Goal: Information Seeking & Learning: Learn about a topic

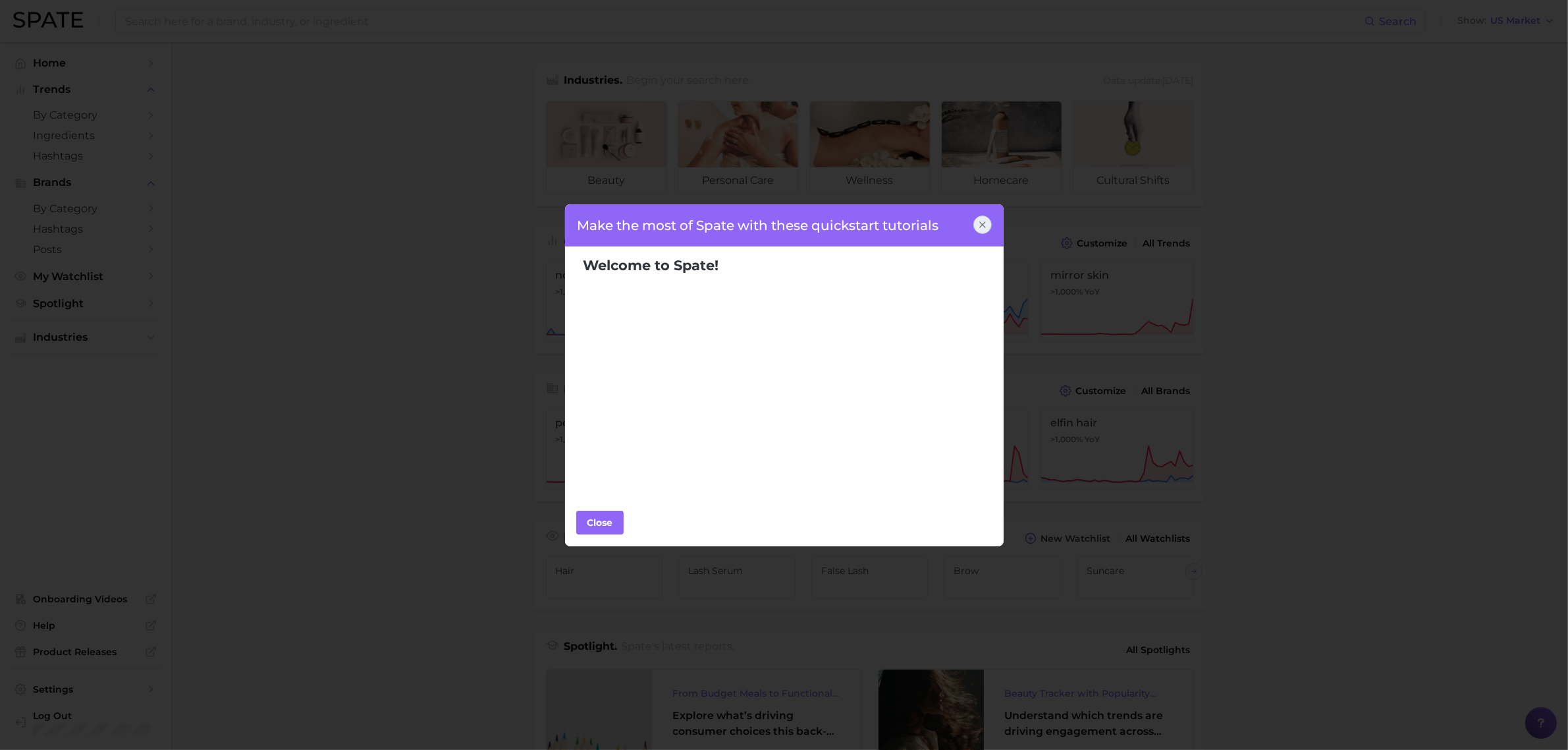
click at [982, 225] on icon at bounding box center [982, 224] width 5 height 5
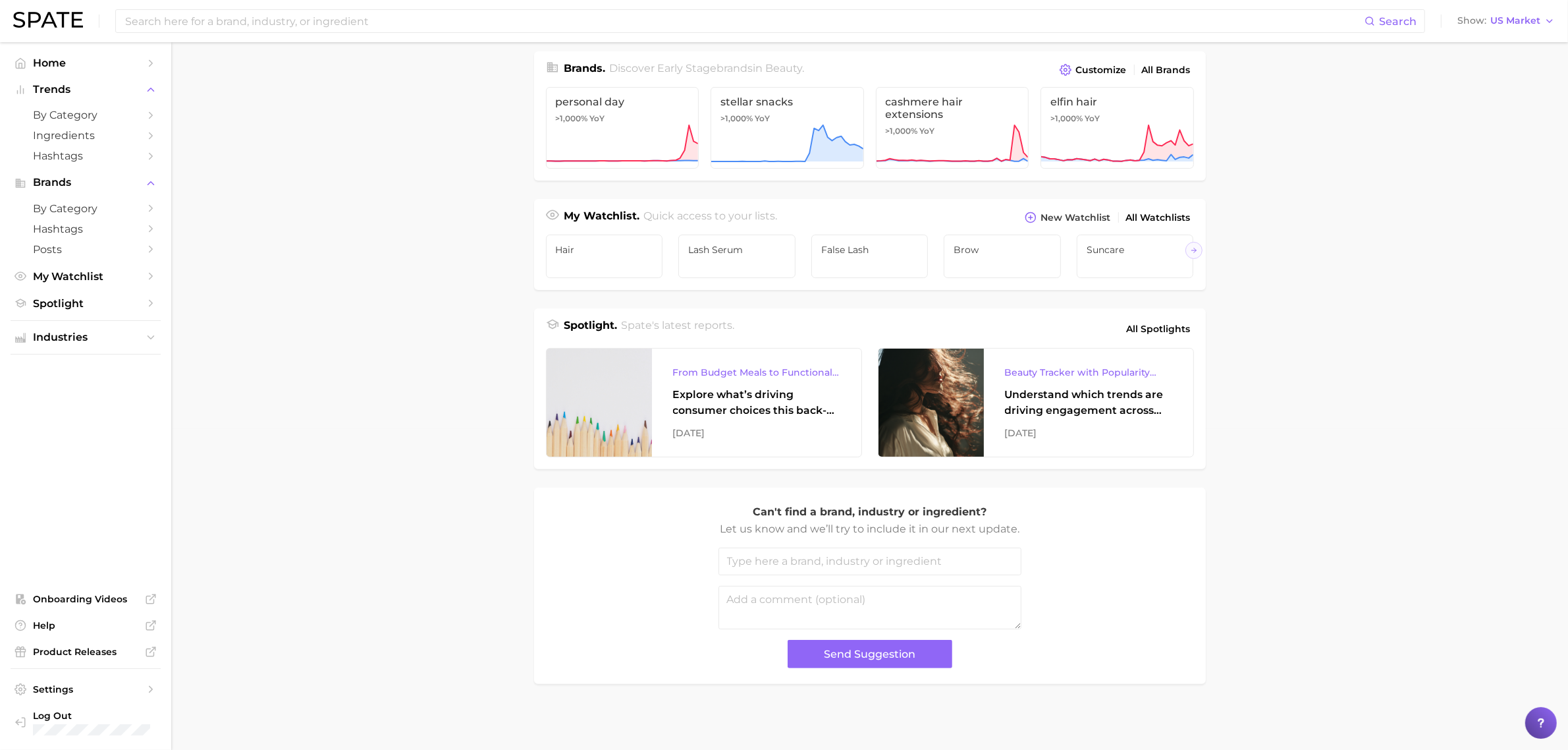
scroll to position [333, 0]
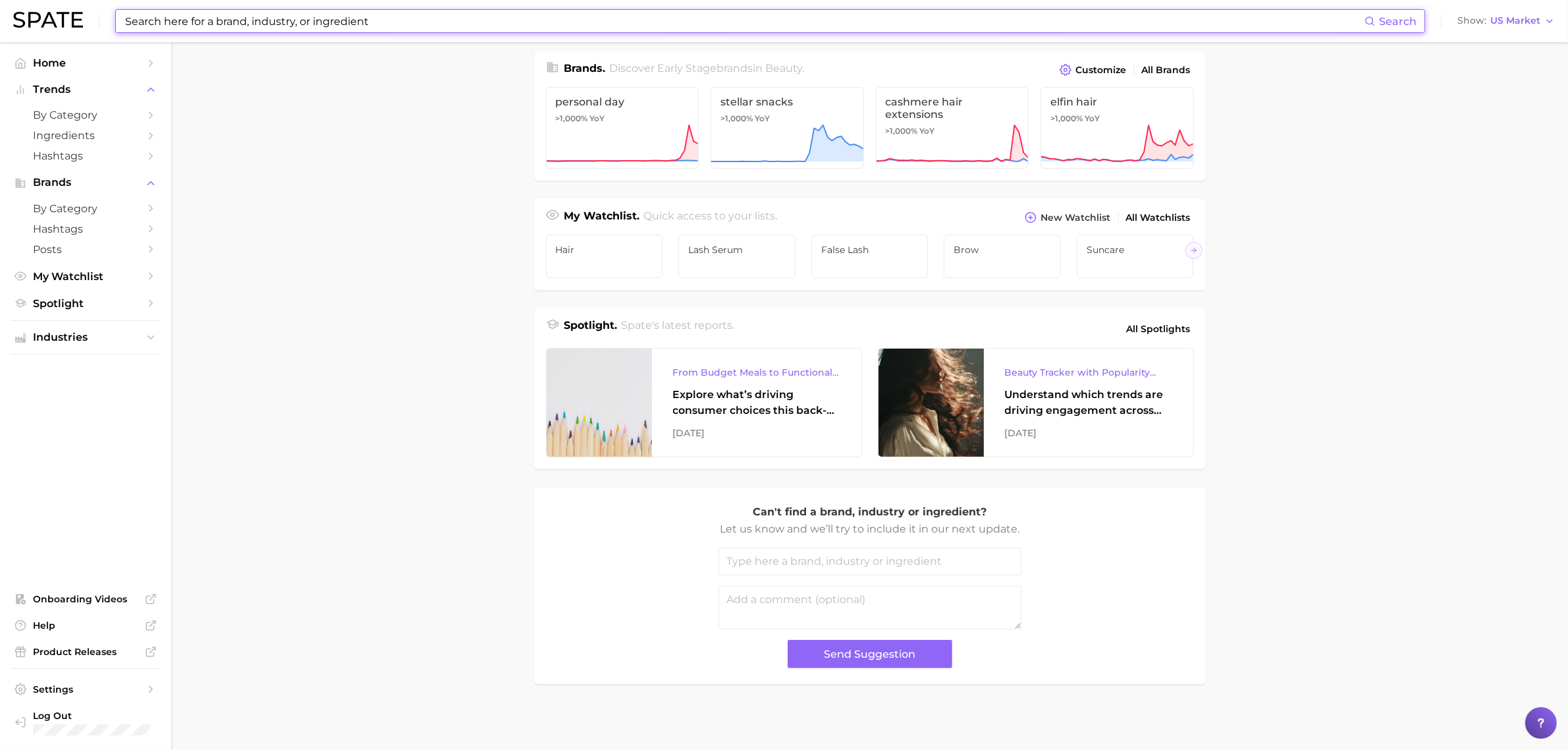
click at [293, 20] on input at bounding box center [744, 21] width 1241 height 23
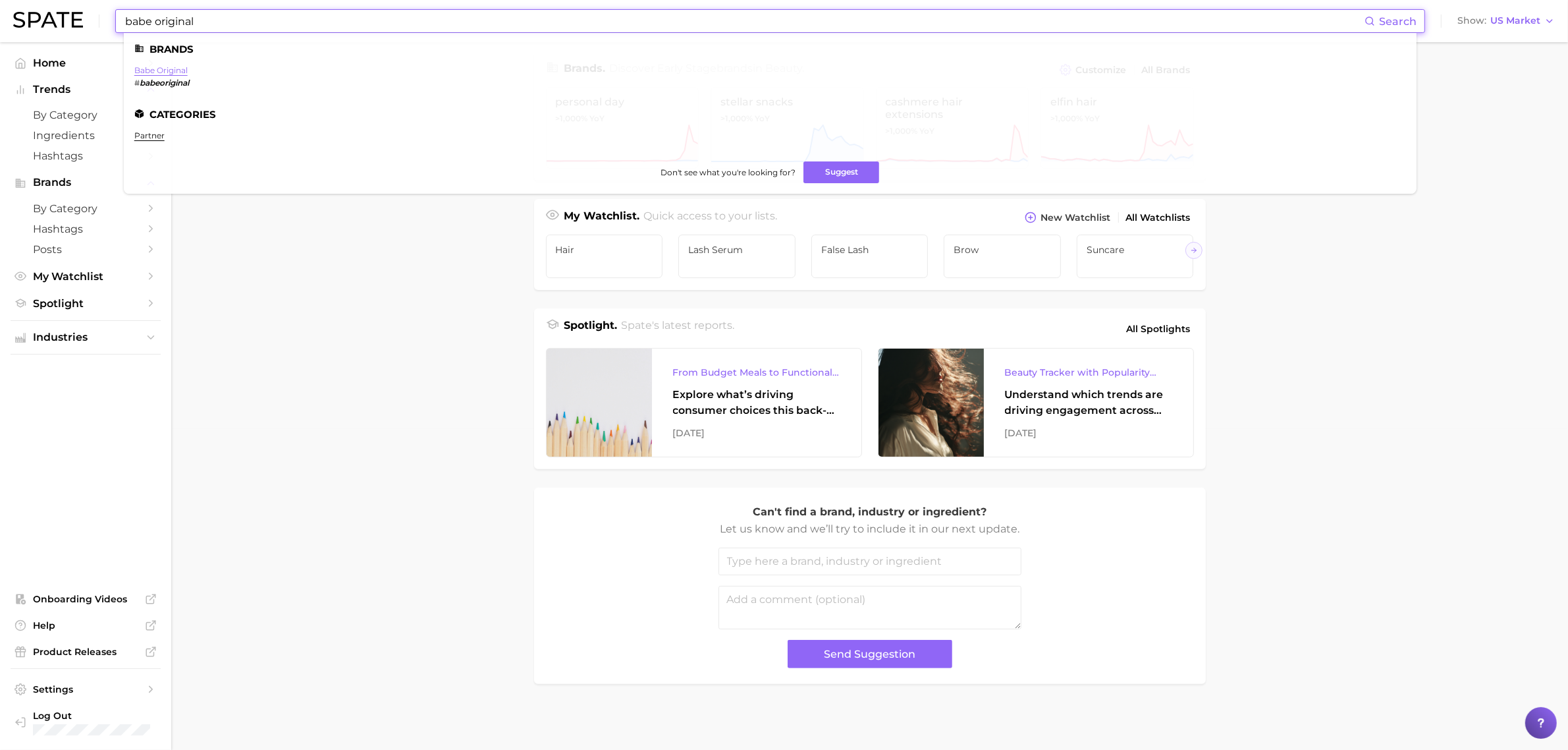
type input "babe original"
click at [166, 70] on link "babe original" at bounding box center [160, 70] width 53 height 10
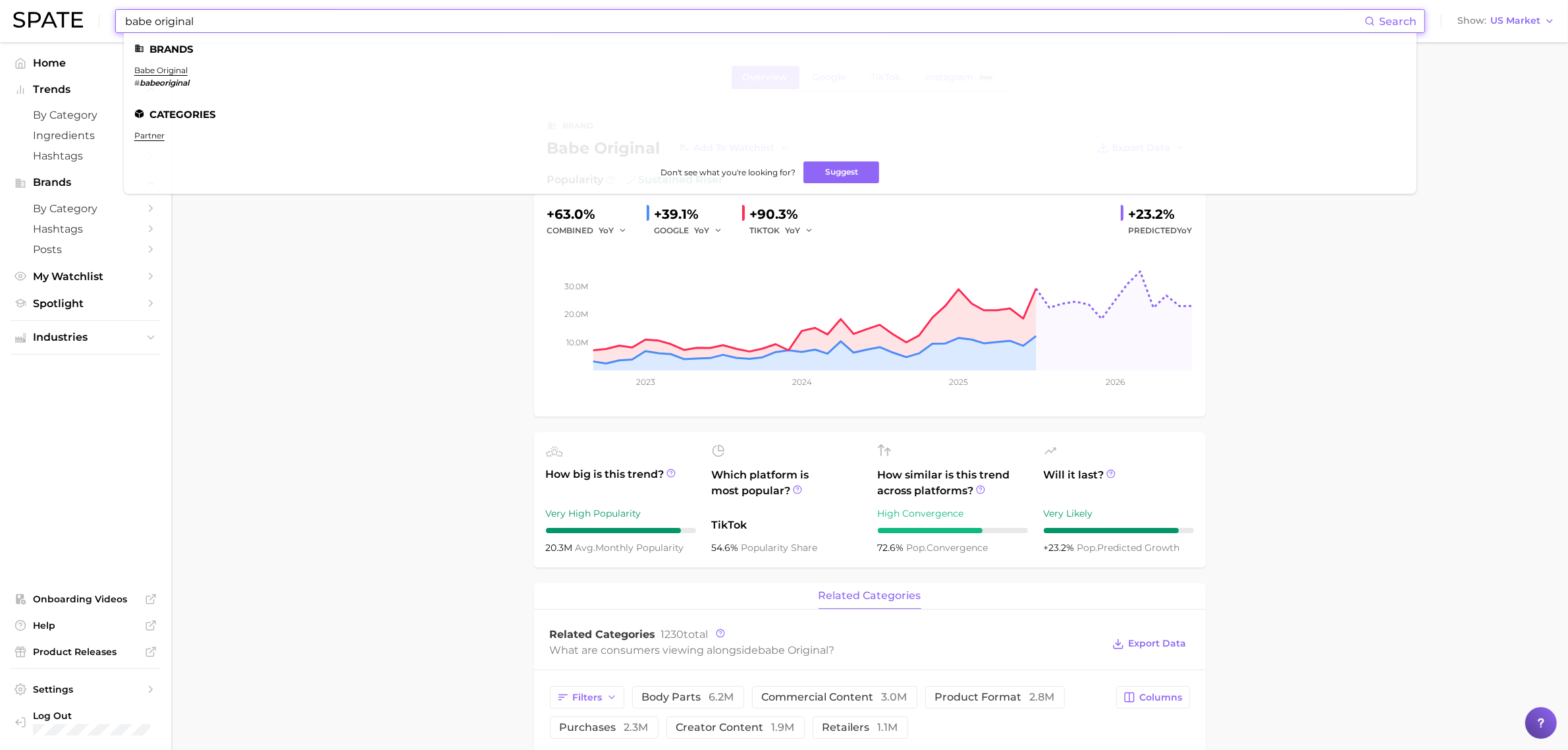
click at [307, 18] on input "babe original" at bounding box center [744, 21] width 1241 height 23
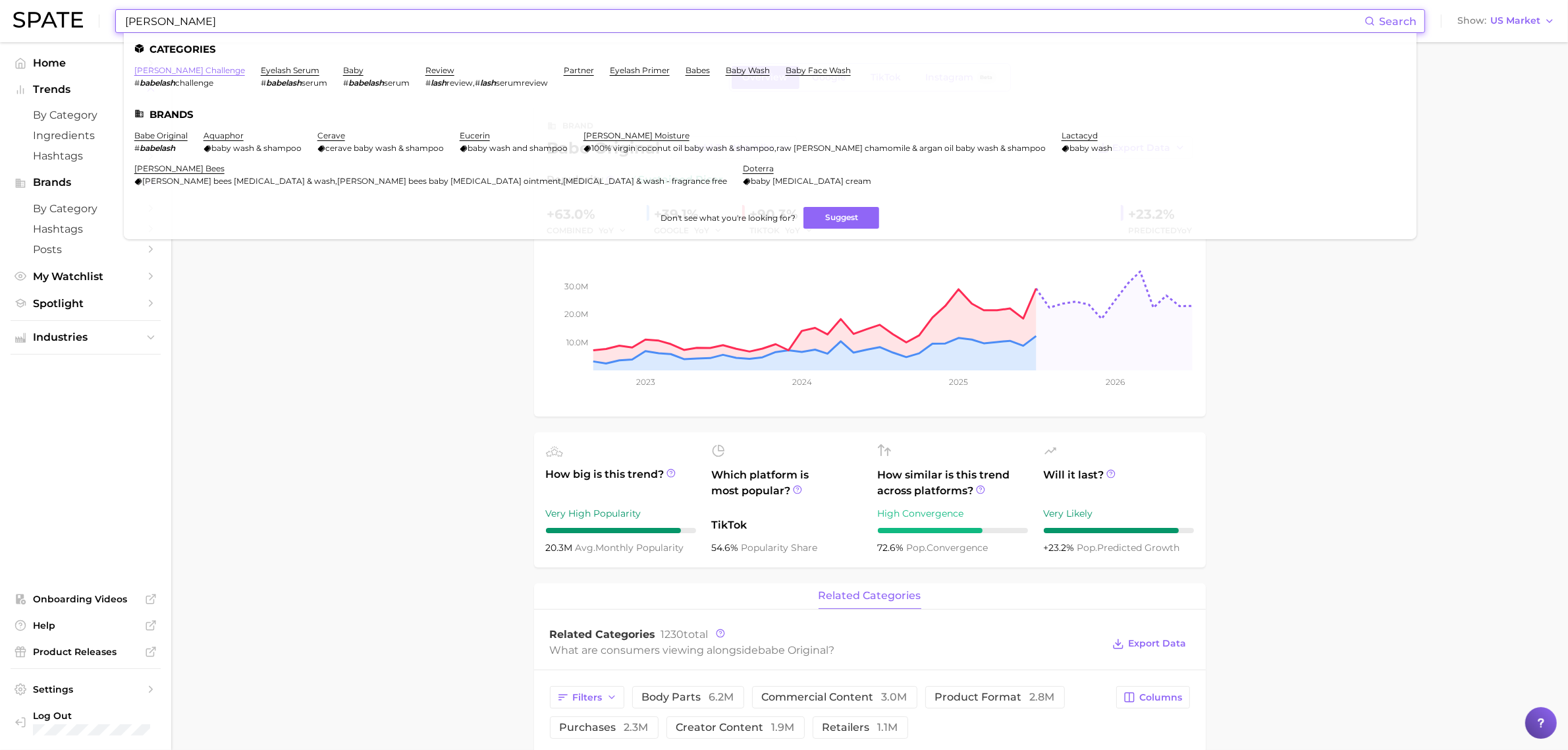
type input "[PERSON_NAME]"
click at [192, 71] on link "[PERSON_NAME] challenge" at bounding box center [190, 70] width 111 height 10
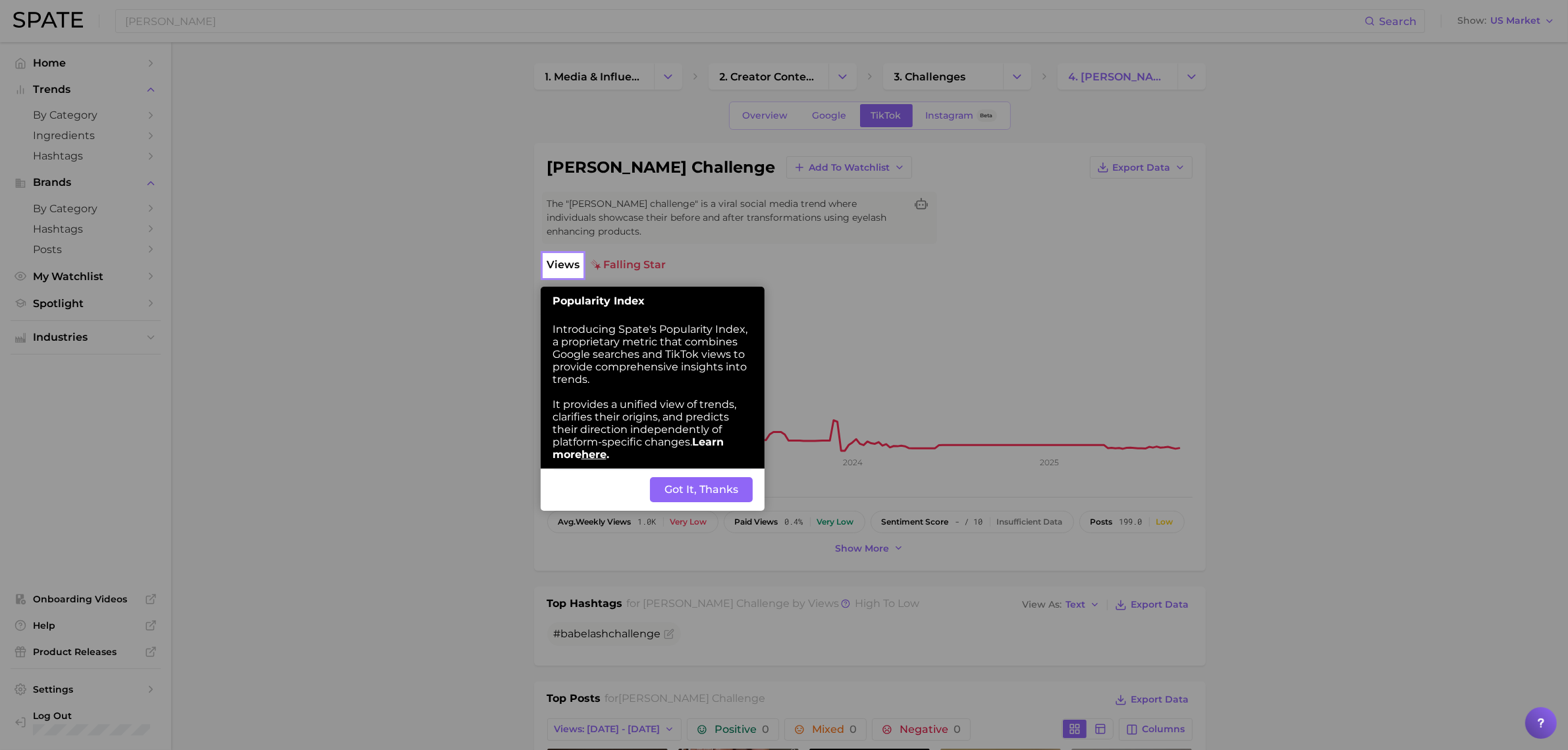
click at [725, 483] on button "Got It, Thanks" at bounding box center [701, 490] width 103 height 25
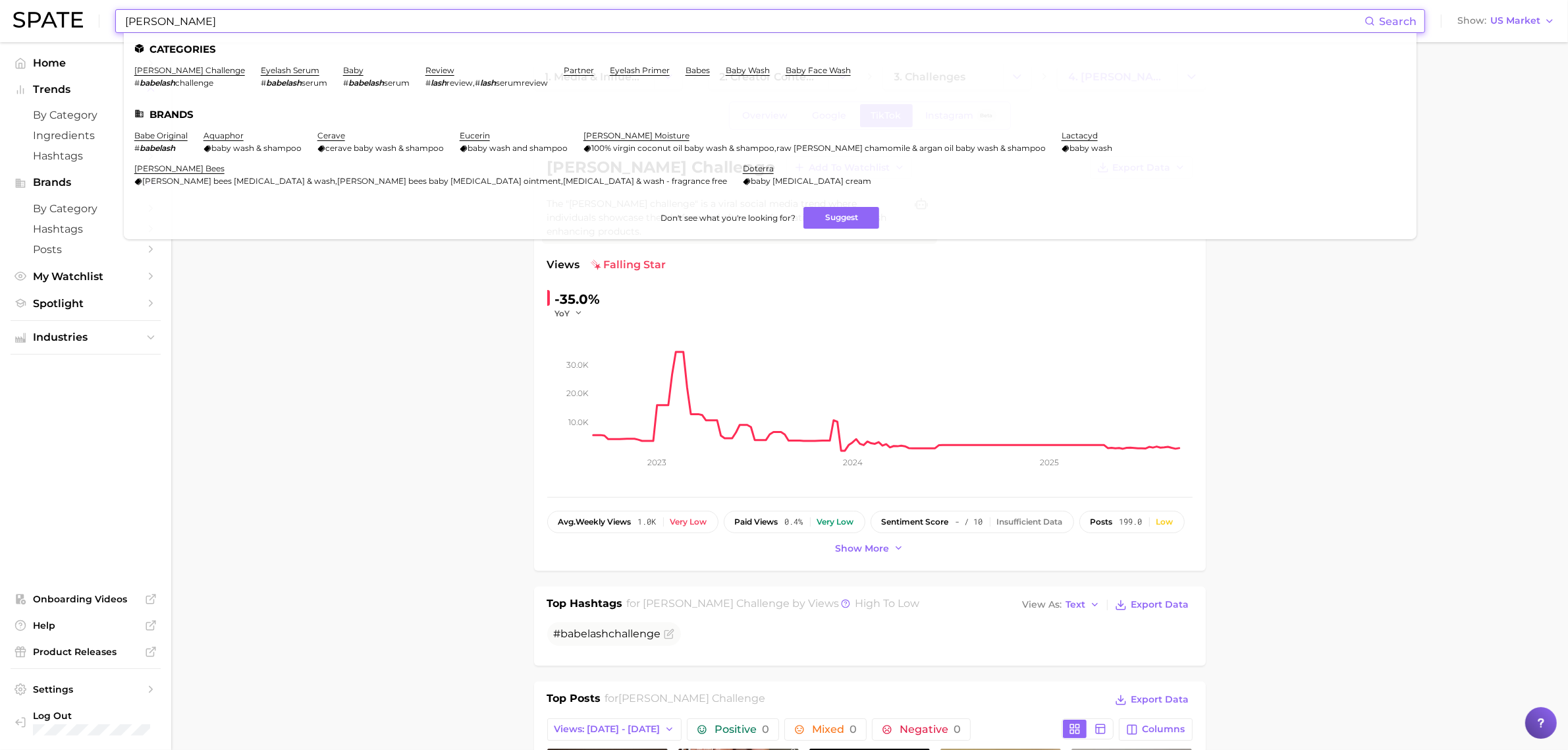
click at [226, 23] on input "[PERSON_NAME]" at bounding box center [744, 21] width 1241 height 23
click at [234, 20] on input "[PERSON_NAME]" at bounding box center [744, 21] width 1241 height 23
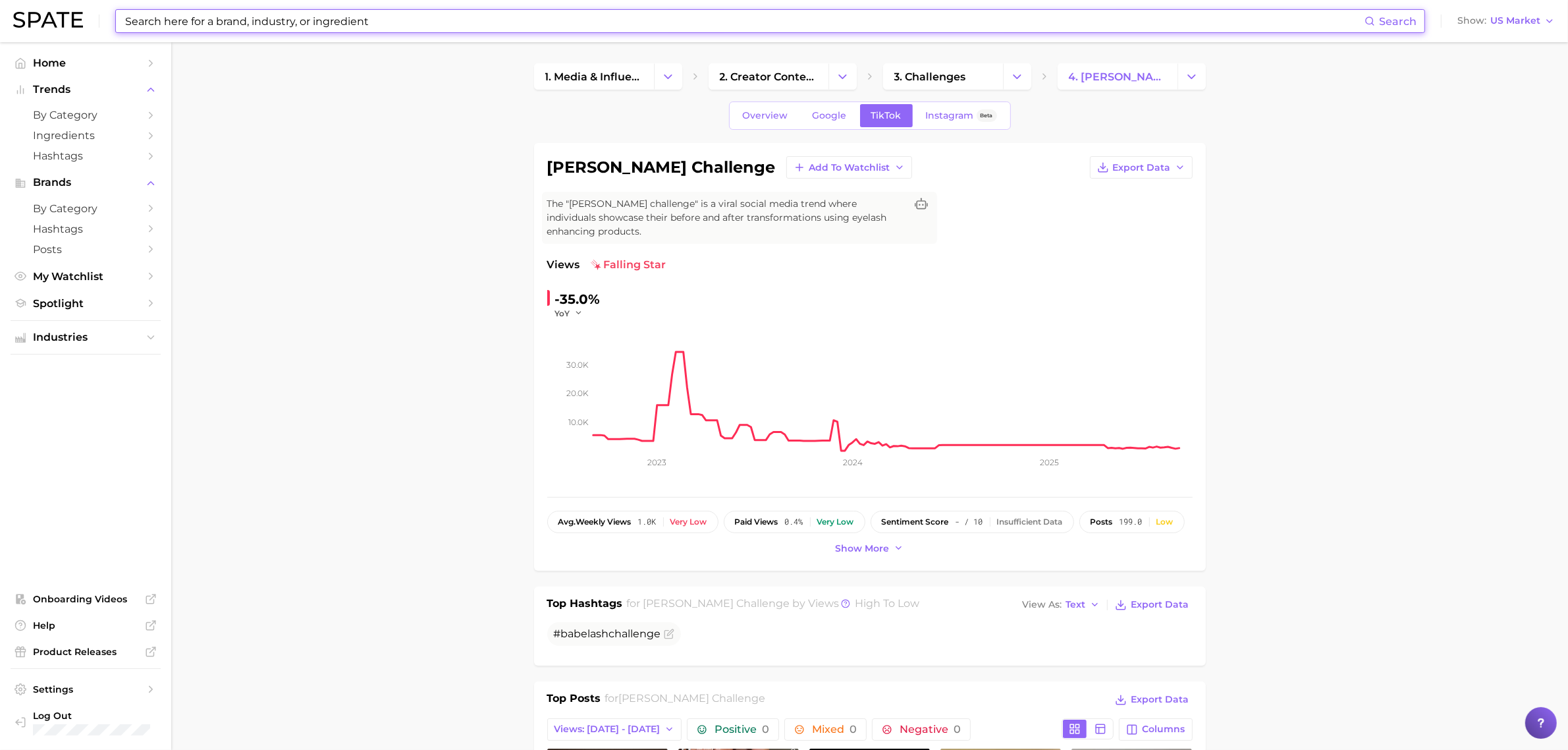
click at [321, 20] on input at bounding box center [744, 21] width 1241 height 23
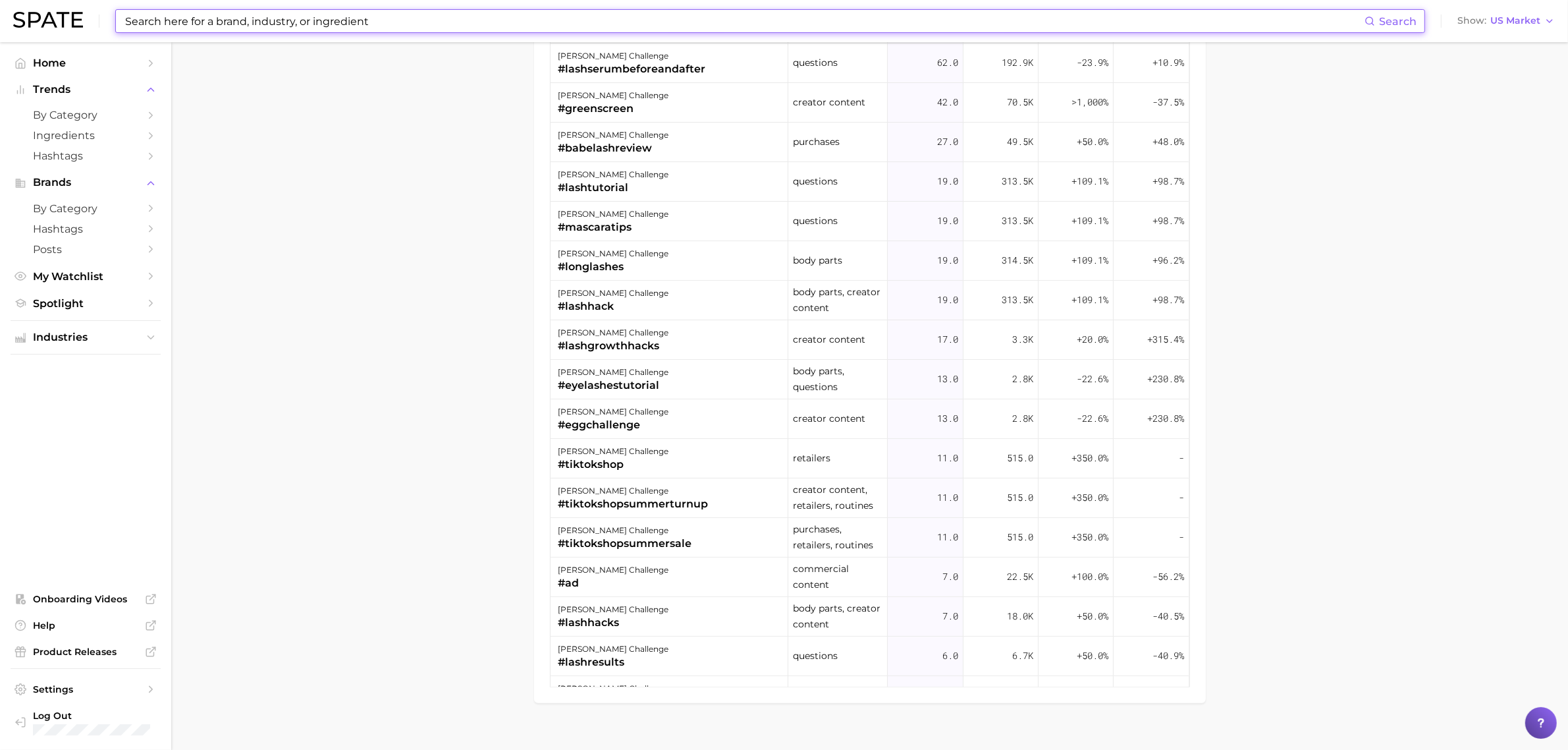
scroll to position [1299, 0]
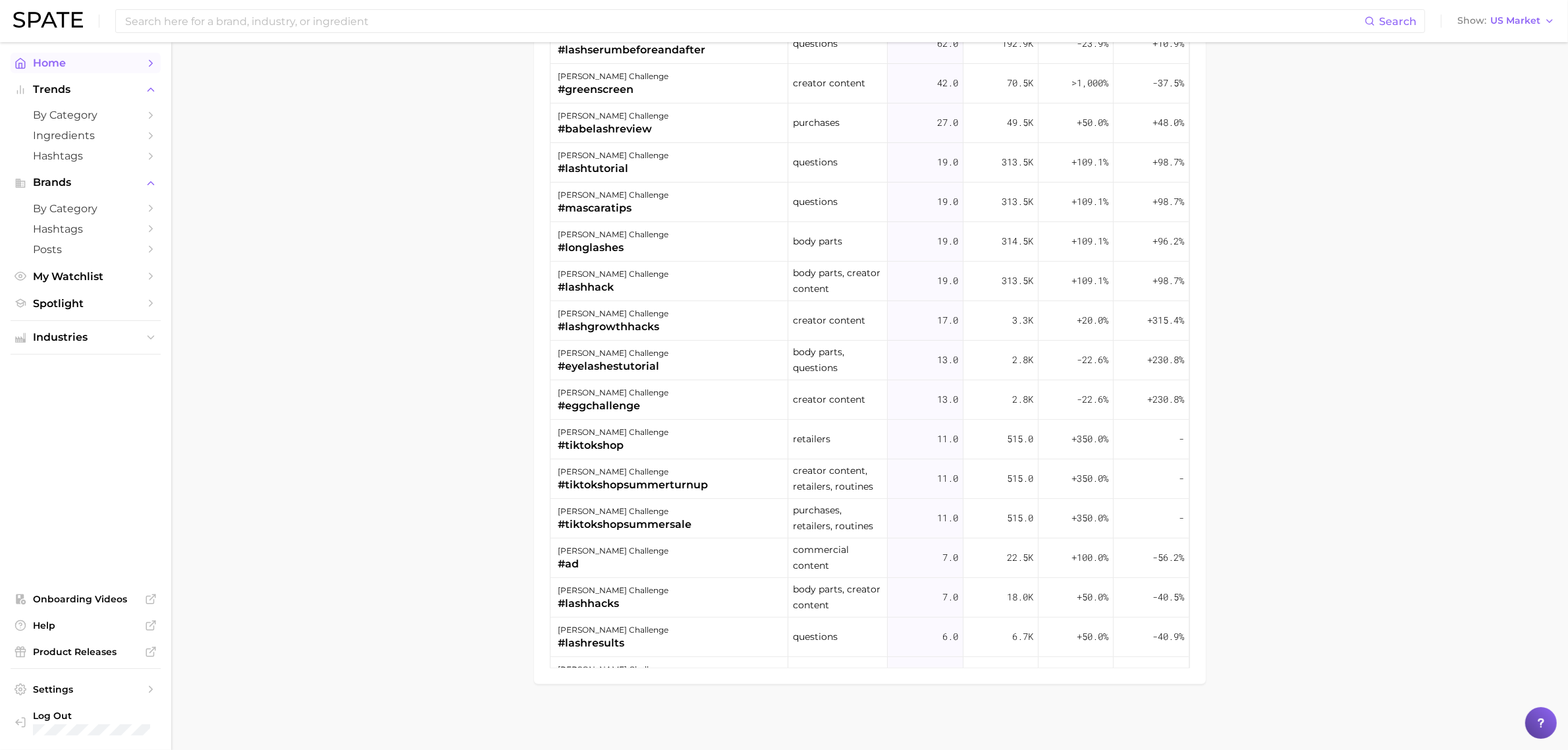
click at [73, 63] on span "Home" at bounding box center [85, 63] width 105 height 12
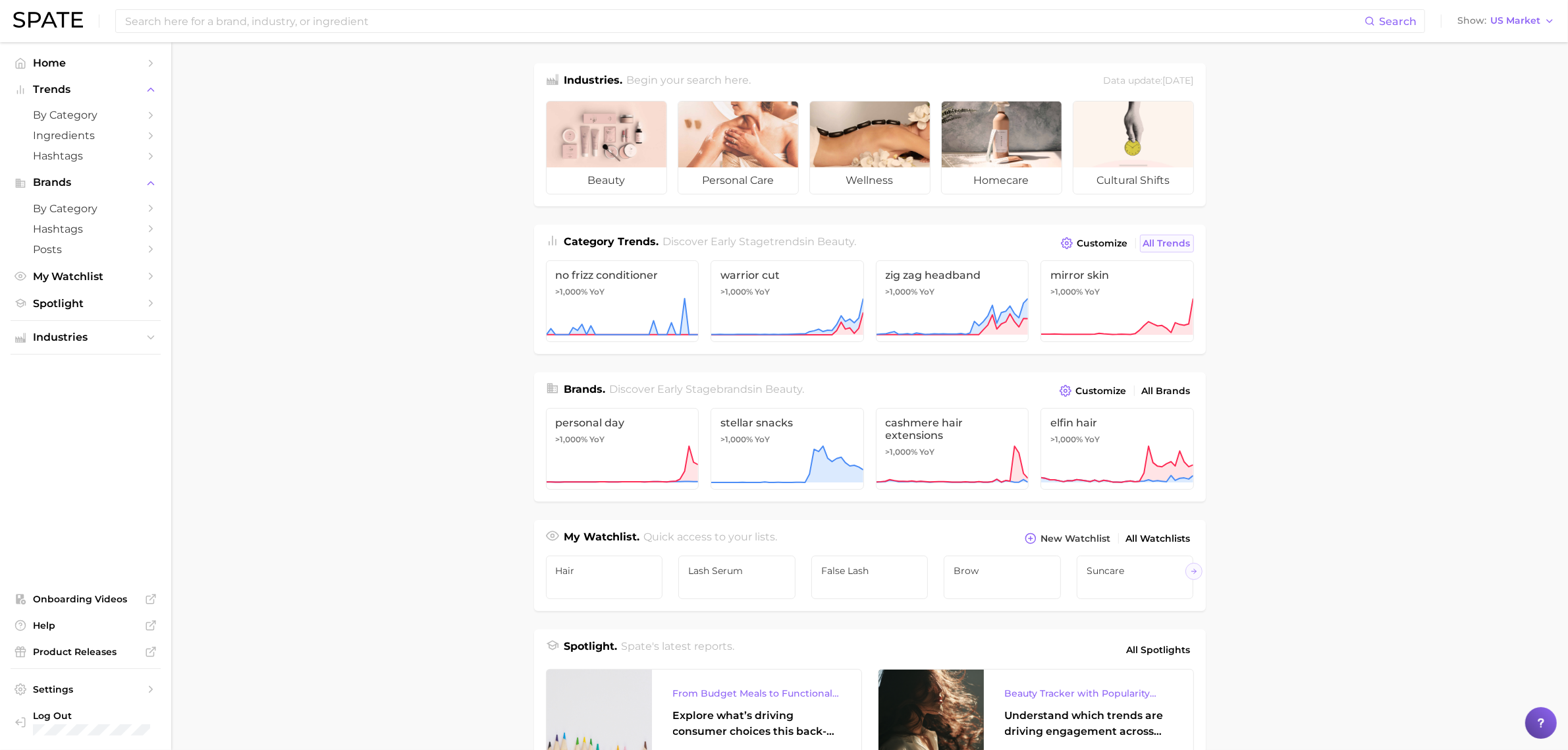
click at [1182, 245] on span "All Trends" at bounding box center [1167, 243] width 47 height 11
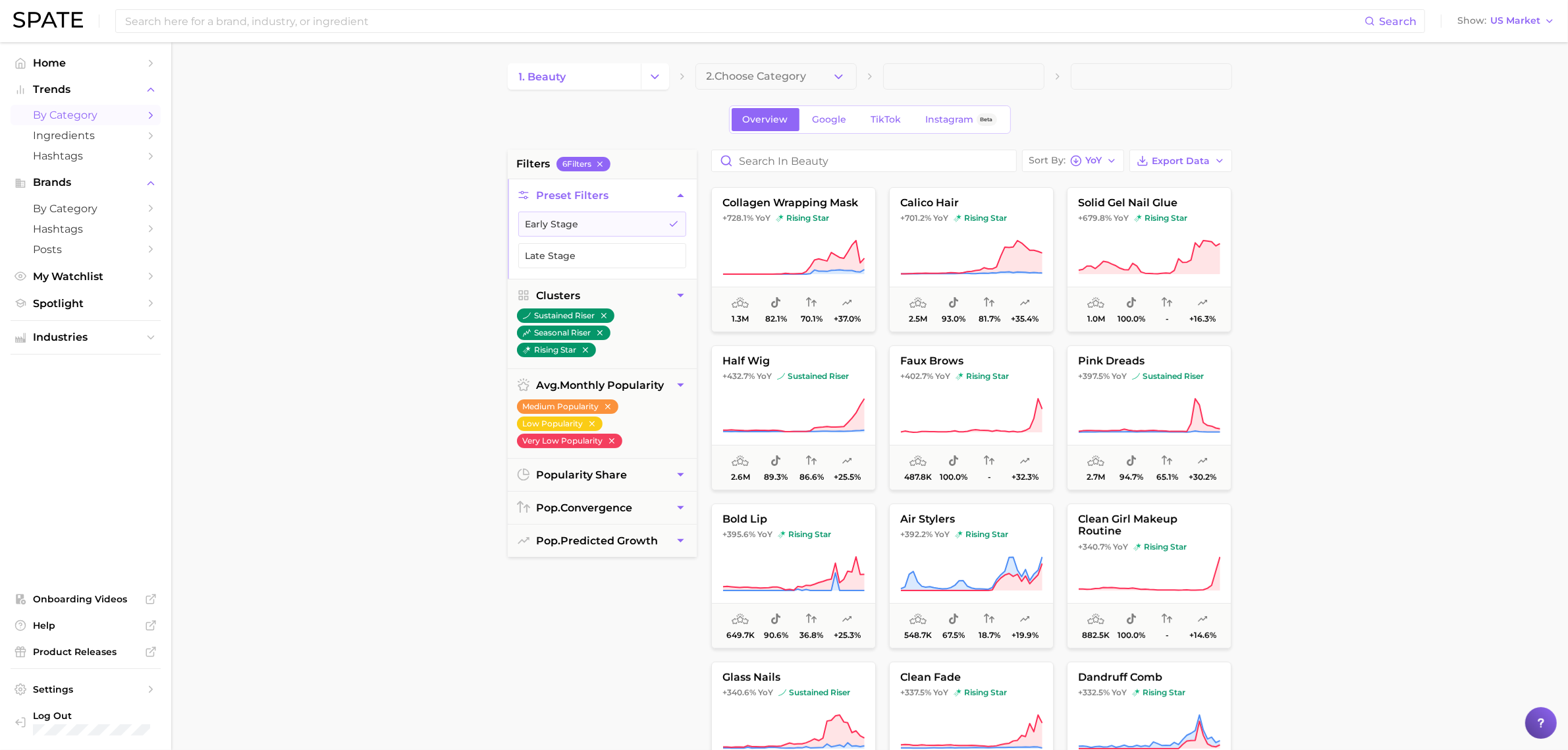
scroll to position [312, 0]
click at [972, 376] on span "rising star" at bounding box center [982, 375] width 53 height 10
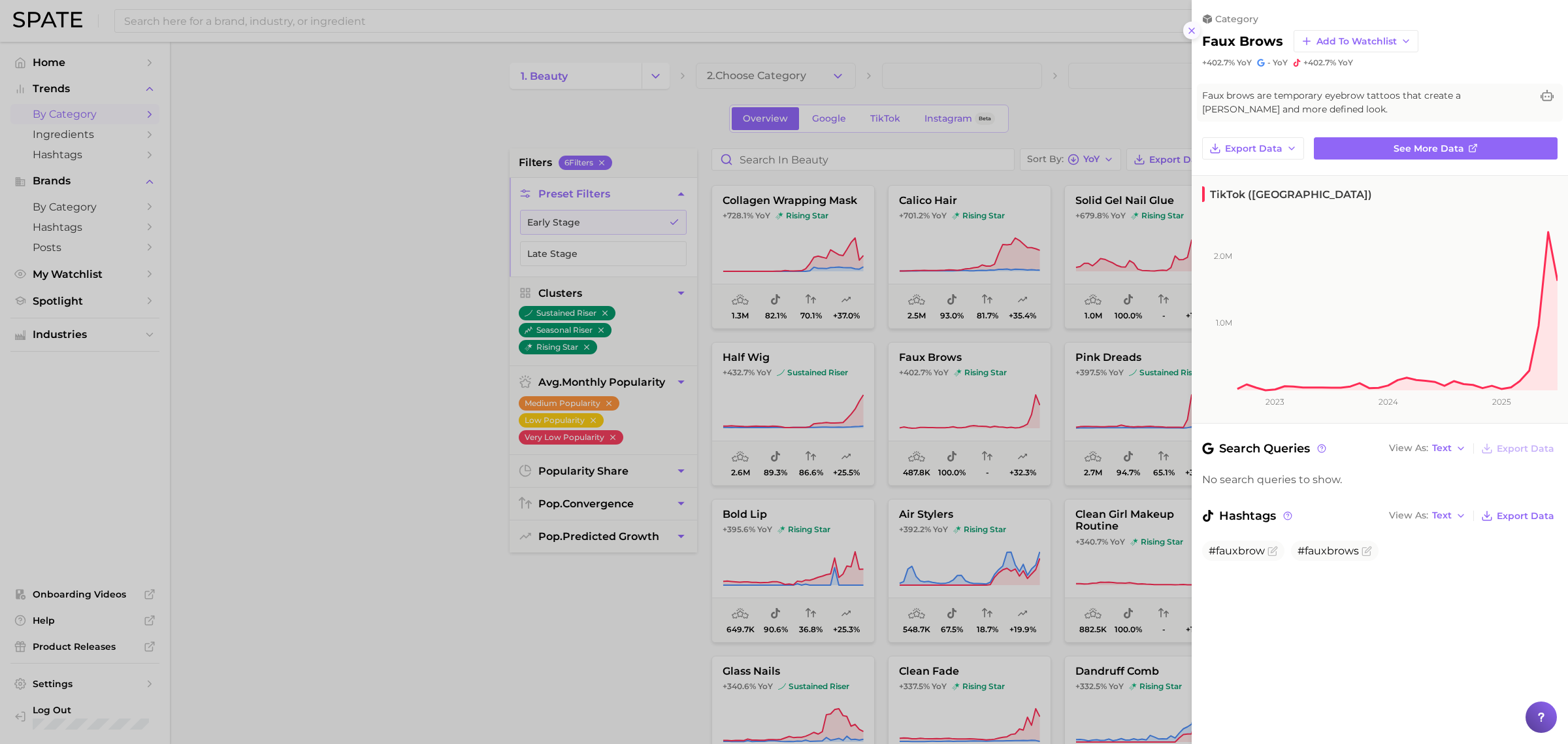
click at [1191, 33] on icon at bounding box center [1192, 30] width 10 height 10
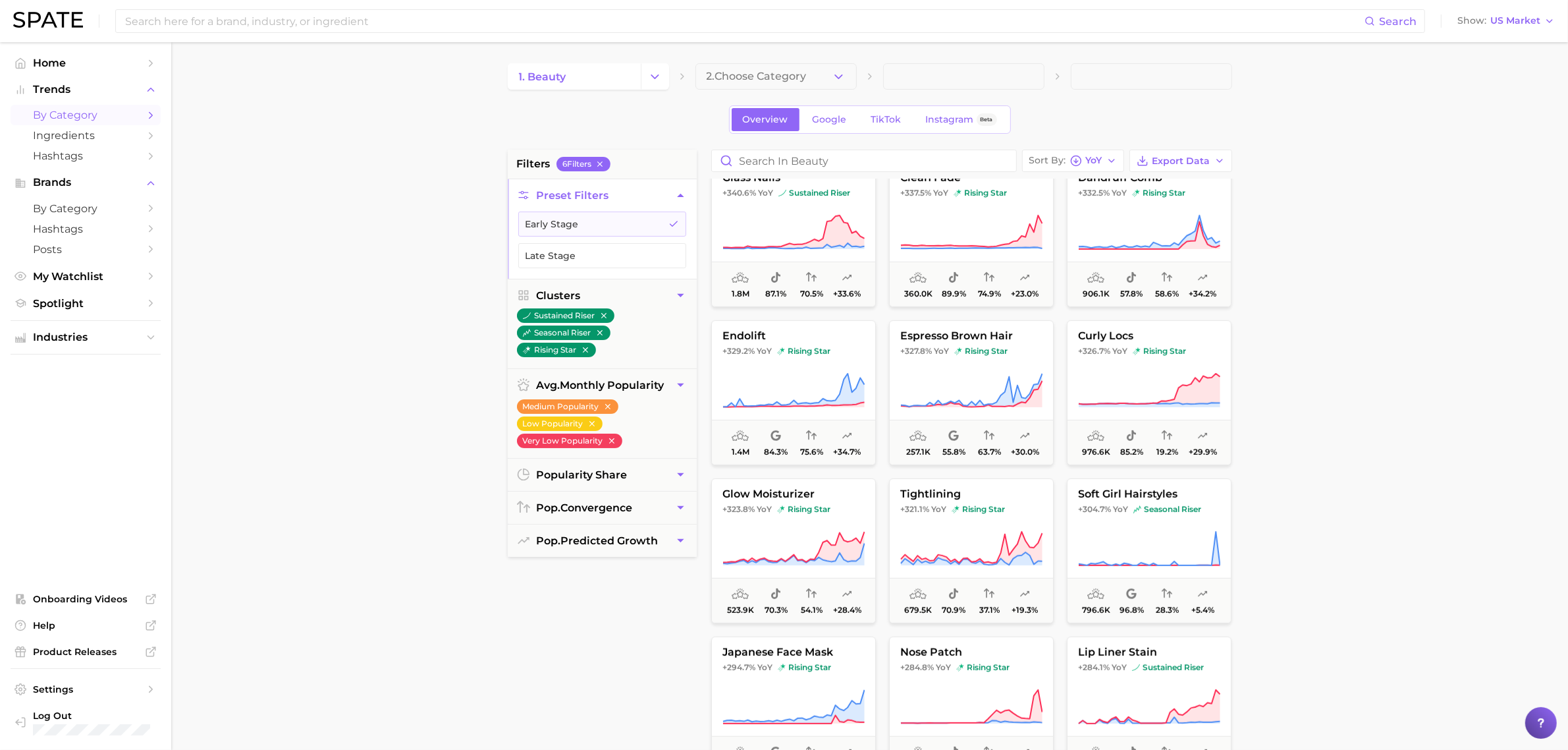
scroll to position [814, 0]
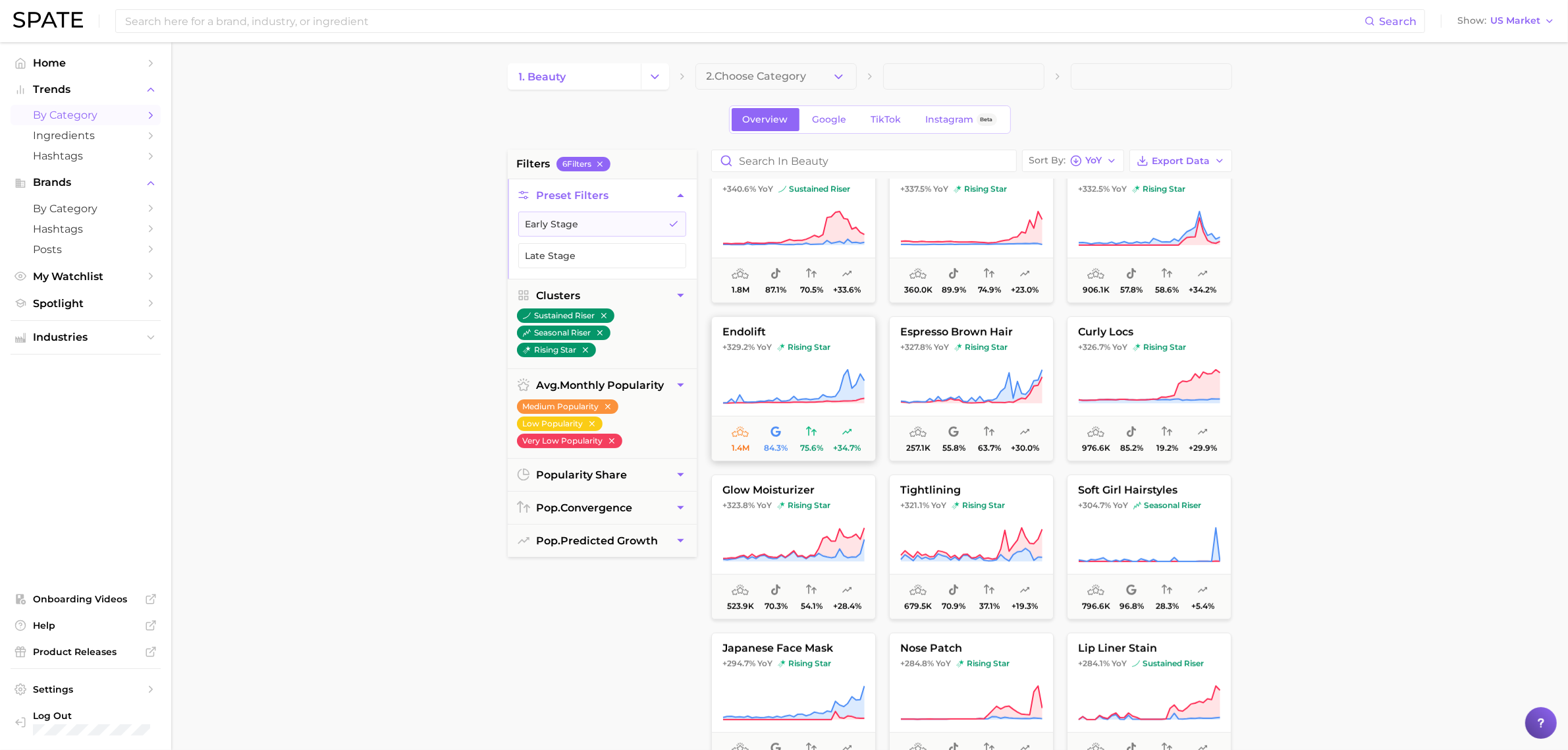
click at [788, 368] on icon at bounding box center [793, 387] width 142 height 37
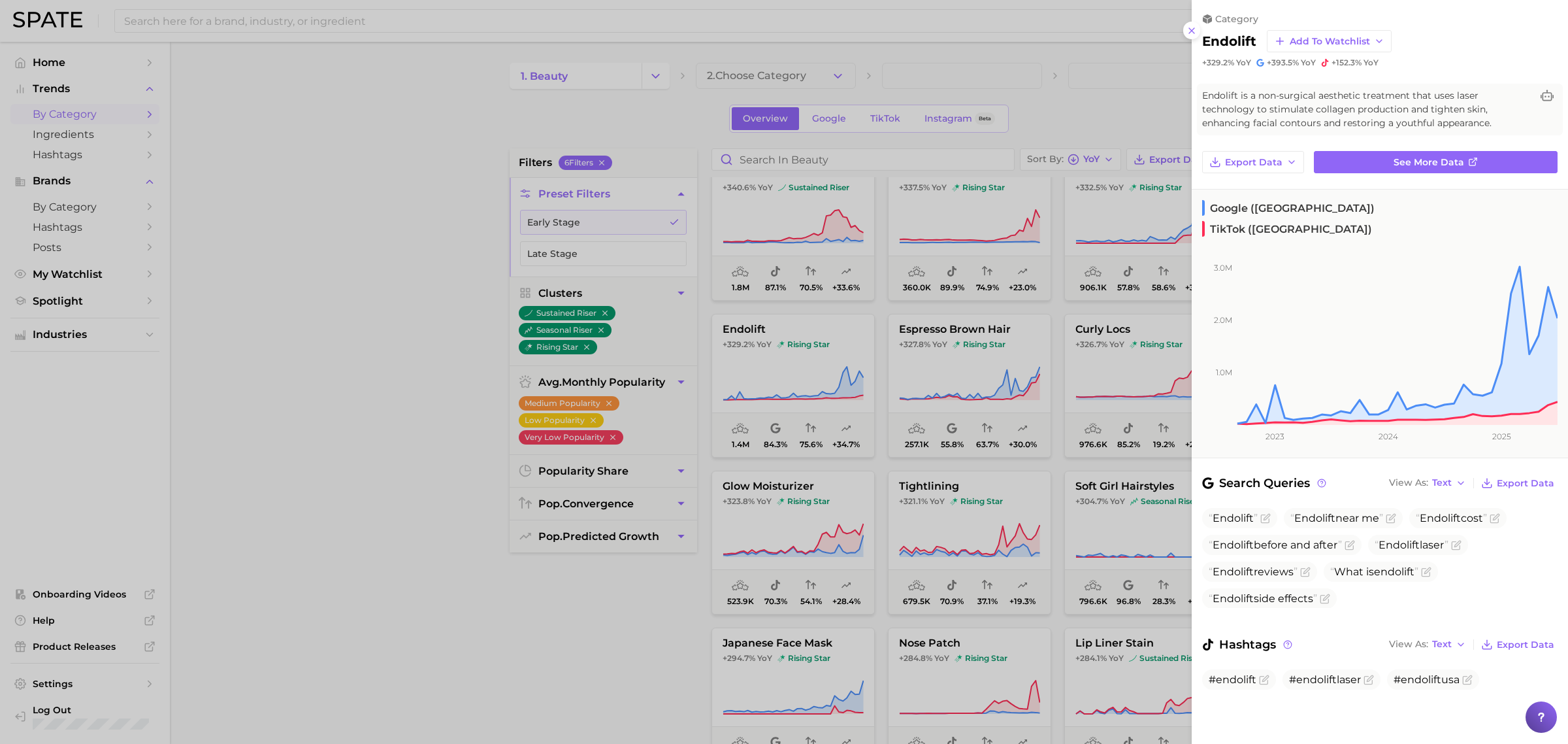
click at [1517, 549] on ul "Endolift Endolift near me Endolift cost Endolift before and after Endolift lase…" at bounding box center [1380, 558] width 355 height 101
click at [1195, 34] on icon at bounding box center [1192, 30] width 10 height 10
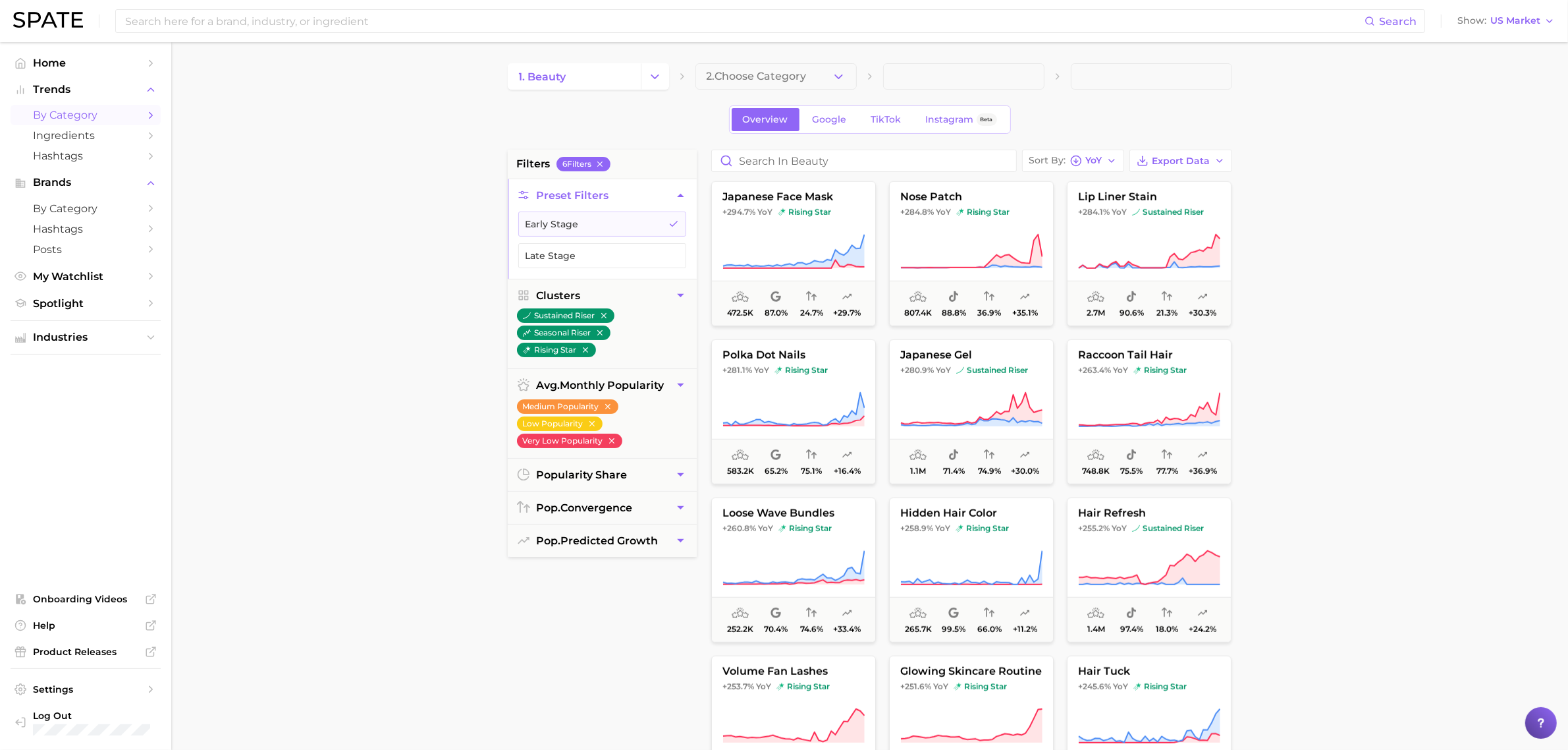
scroll to position [1267, 0]
click at [985, 389] on button "japanese gel +280.9% YoY sustained riser 1.1m 71.4% 74.9% +30.0%" at bounding box center [971, 411] width 165 height 145
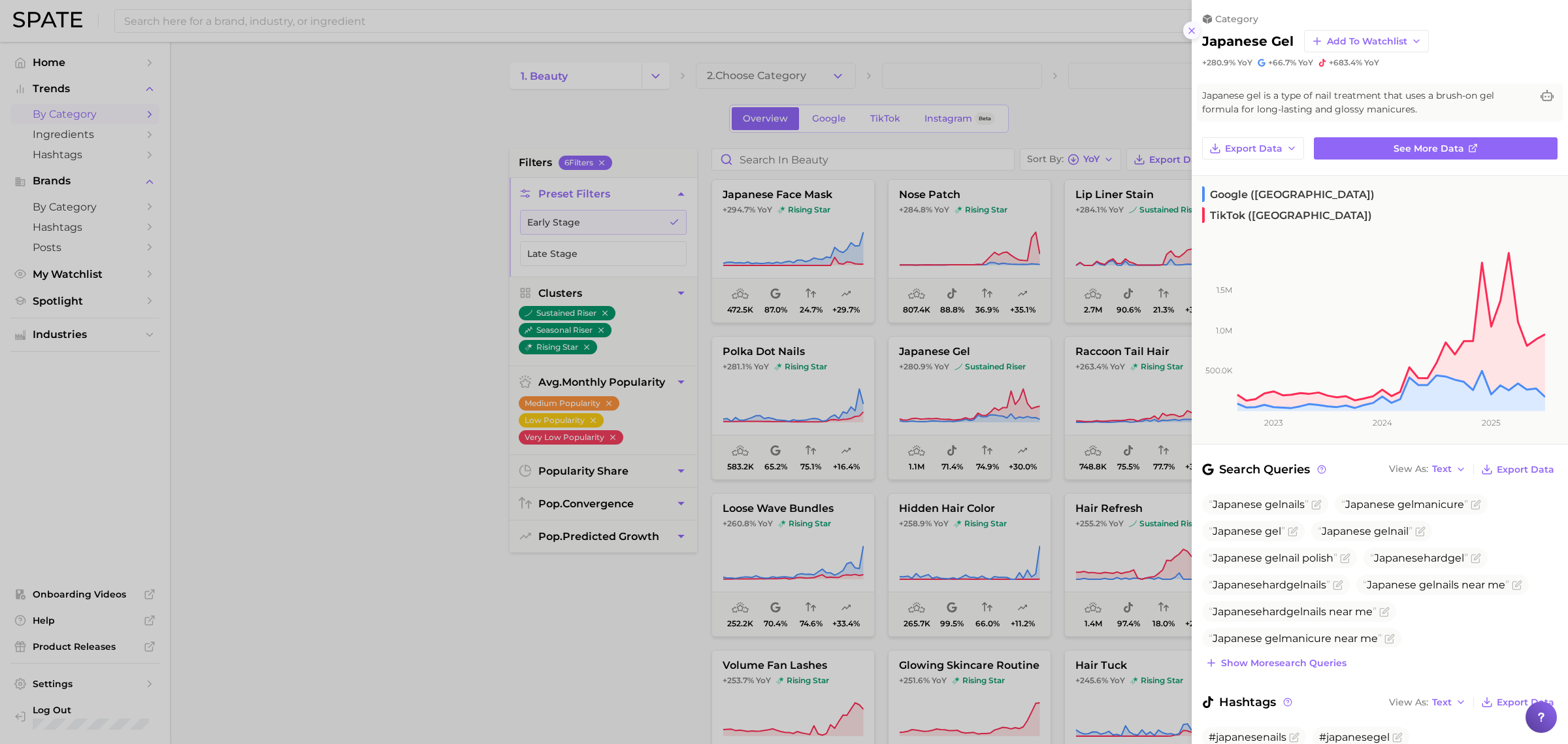
click at [1191, 33] on icon at bounding box center [1192, 30] width 10 height 10
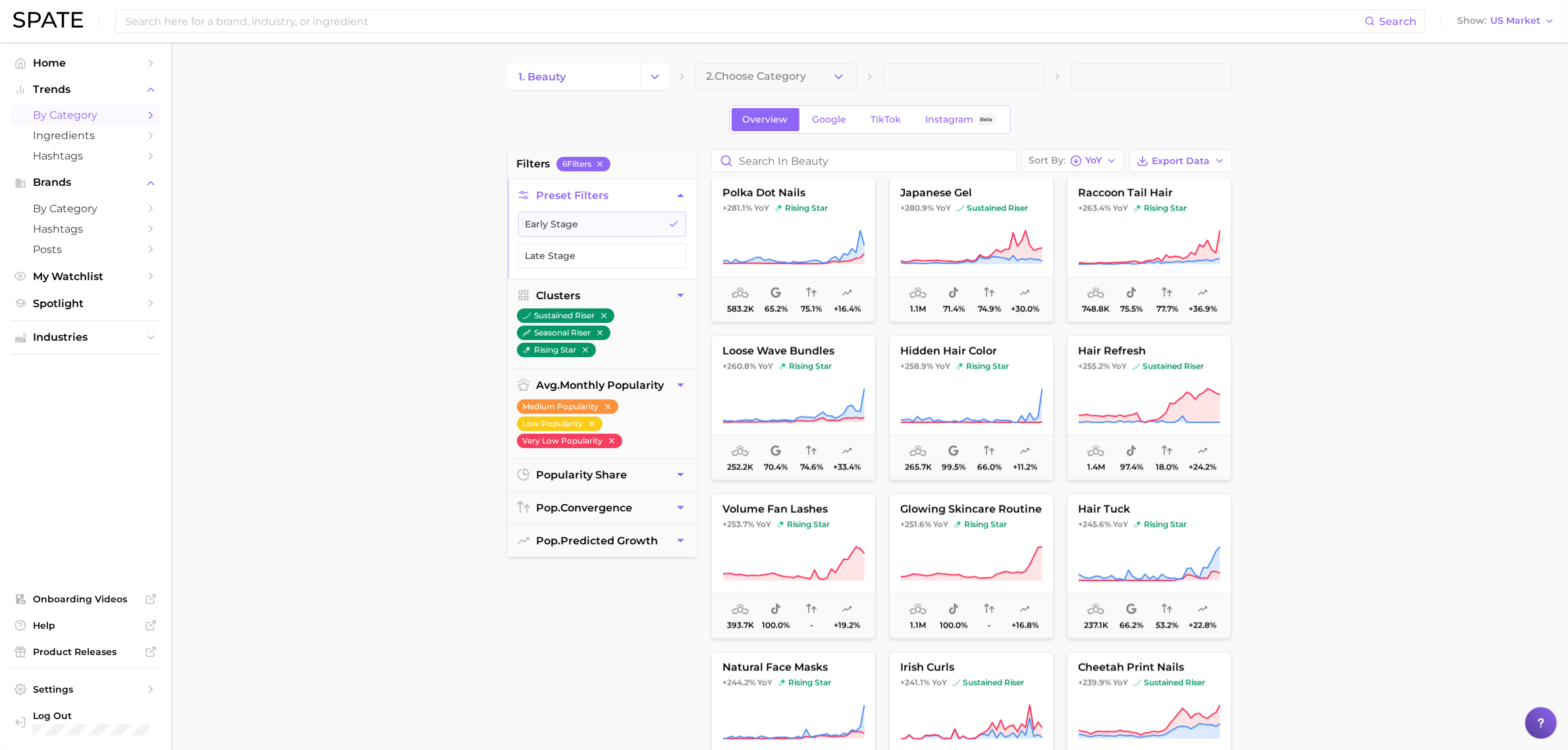
scroll to position [1429, 0]
click at [831, 363] on span "rising star" at bounding box center [804, 364] width 53 height 10
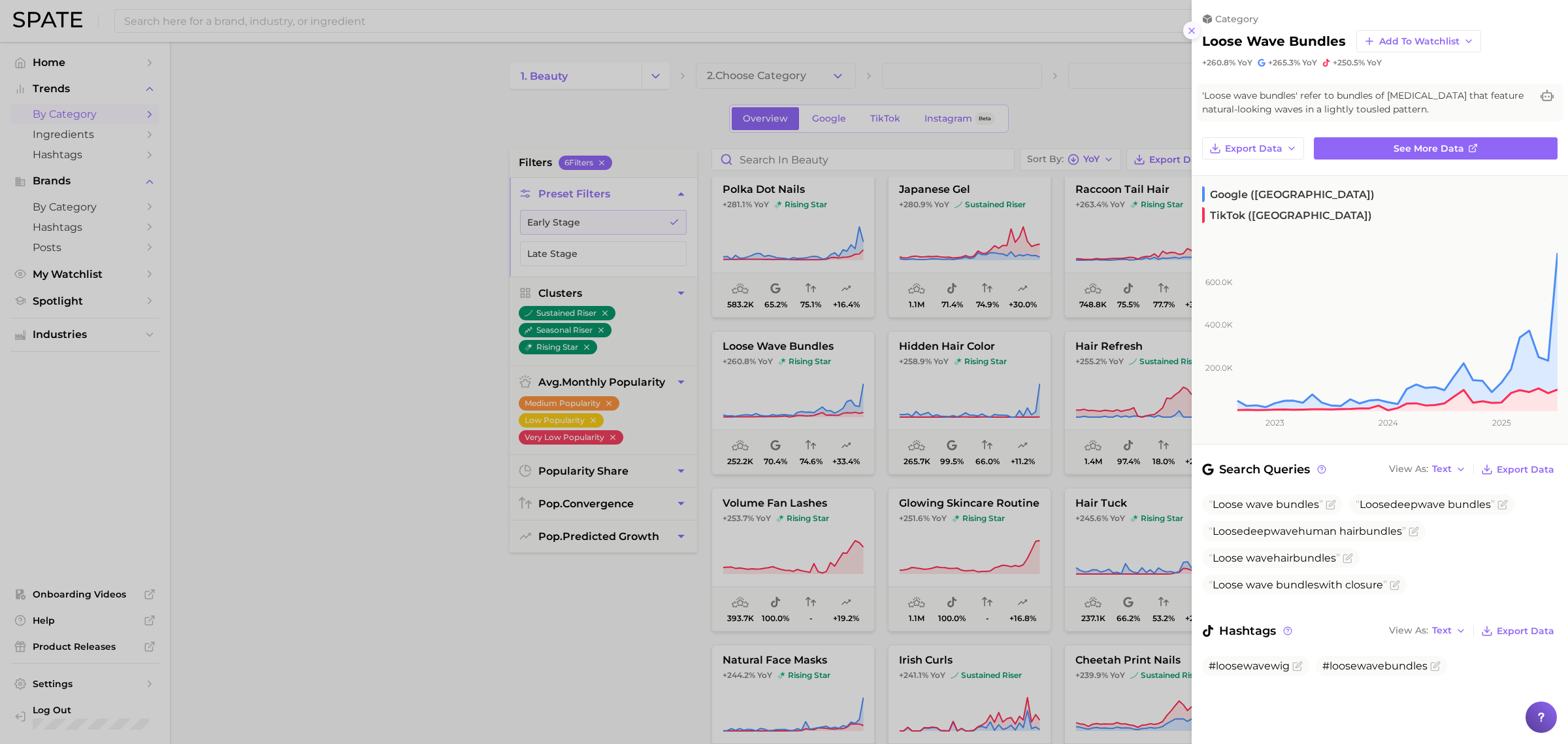
click at [1193, 30] on line at bounding box center [1191, 30] width 5 height 5
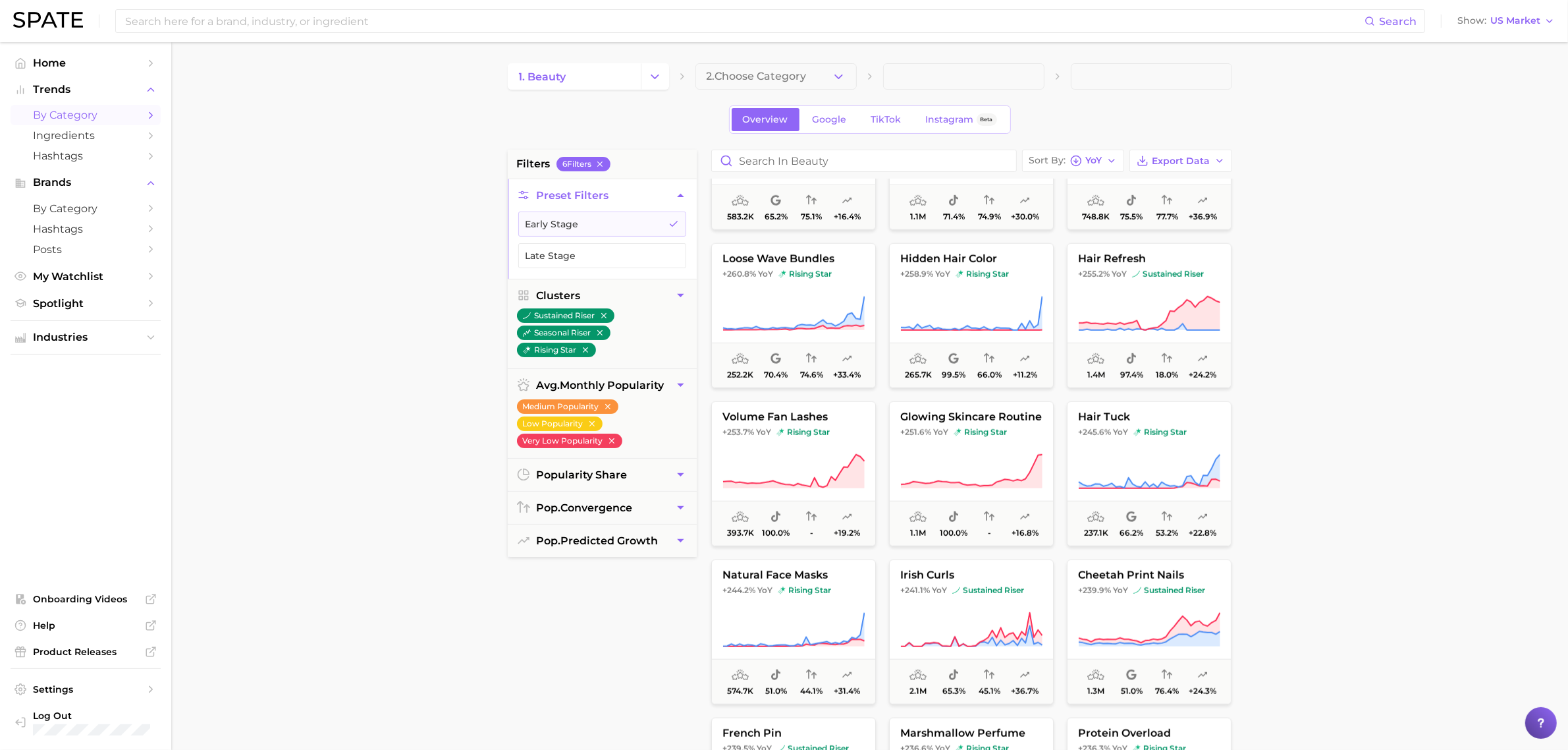
scroll to position [1520, 0]
click at [1146, 416] on span "hair tuck" at bounding box center [1149, 417] width 163 height 12
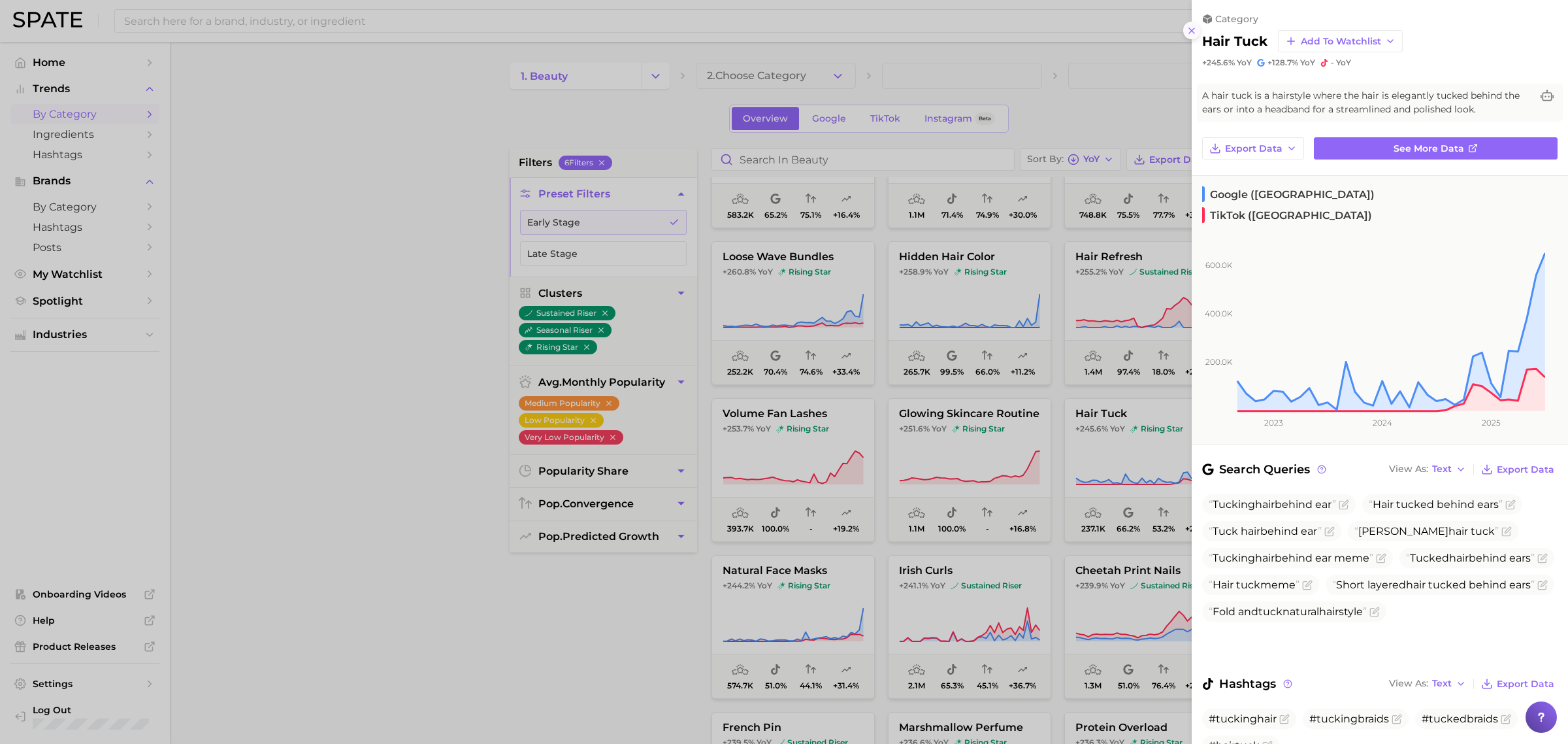
click at [1191, 34] on icon at bounding box center [1192, 30] width 10 height 10
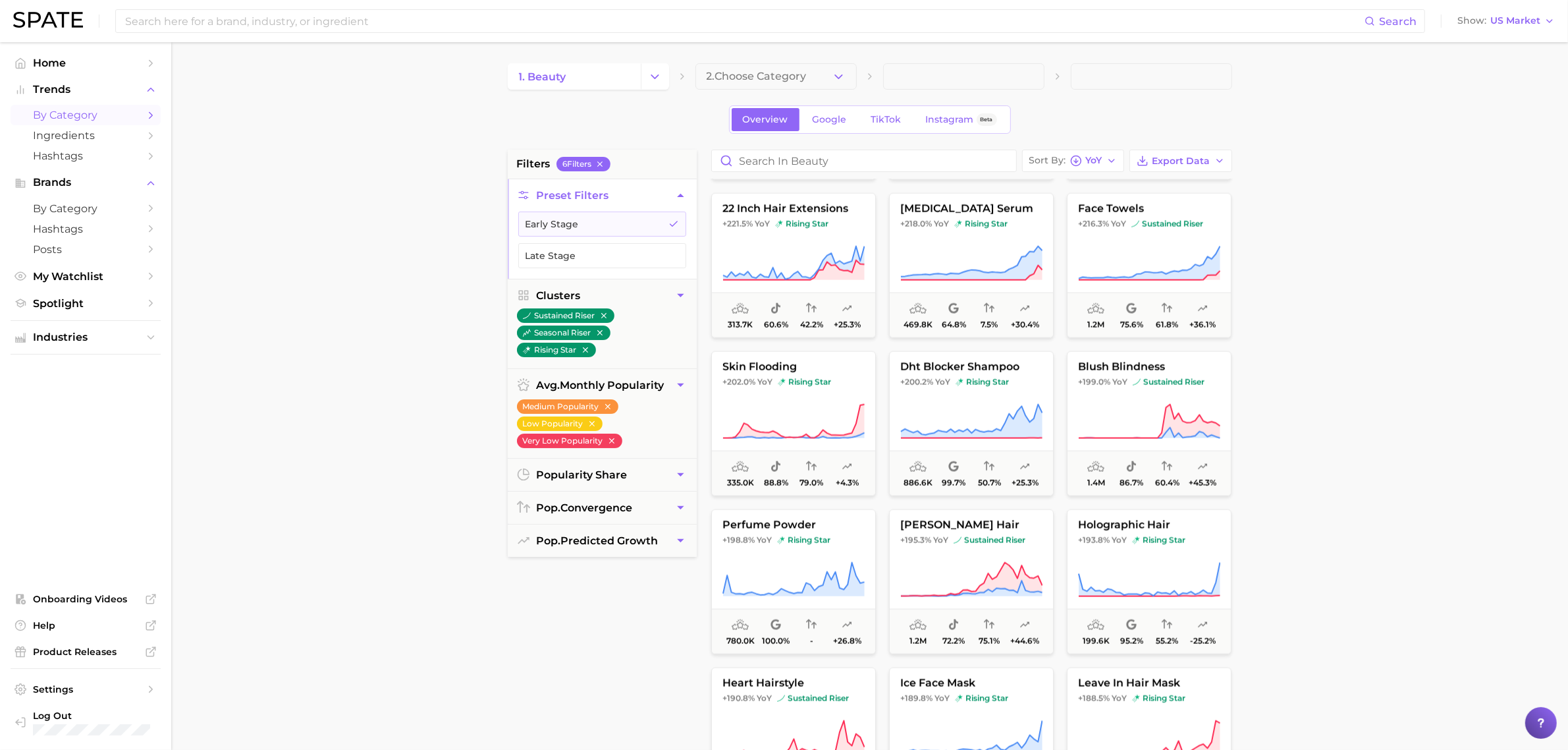
scroll to position [2520, 0]
click at [603, 335] on icon "button" at bounding box center [599, 333] width 9 height 9
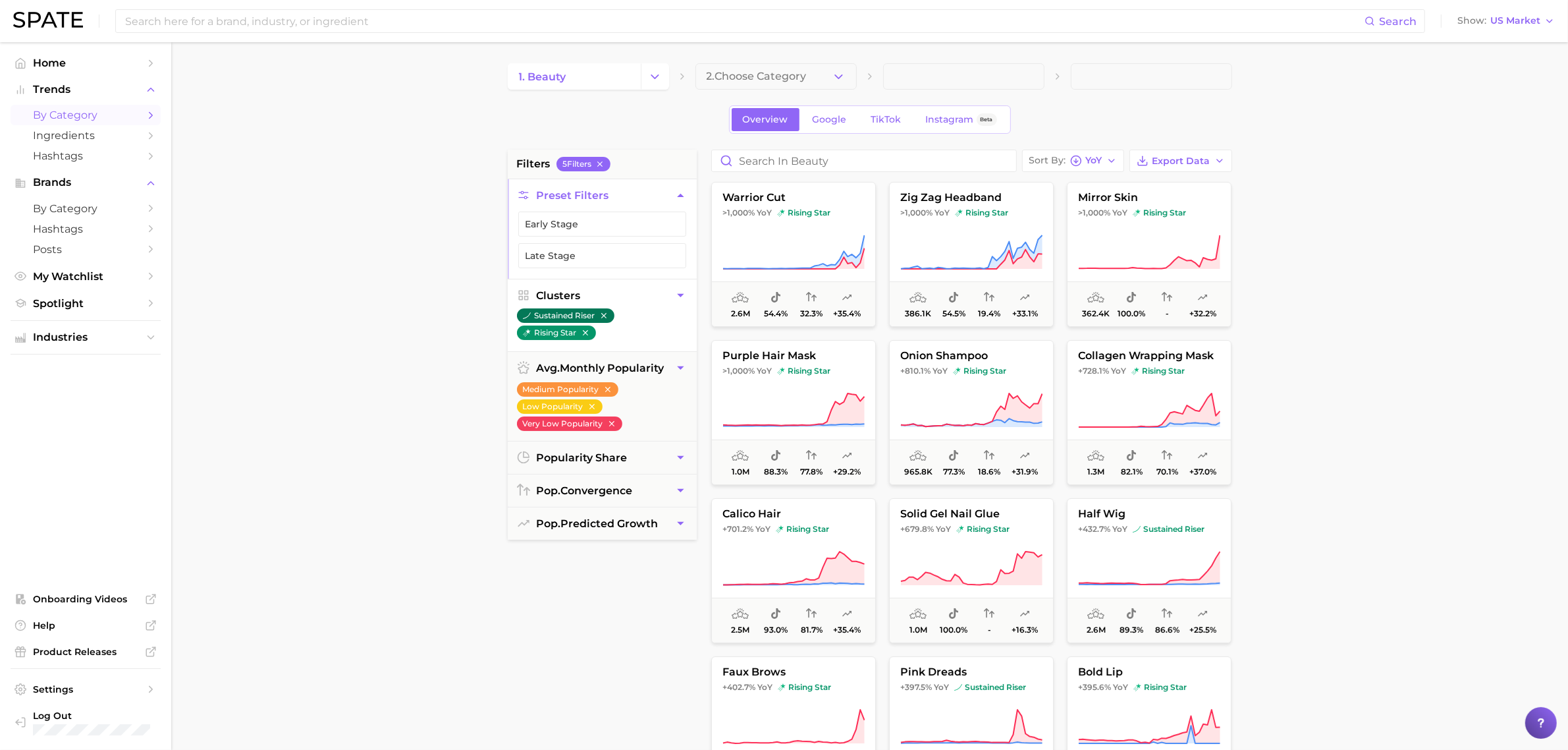
click at [603, 317] on icon "button" at bounding box center [604, 315] width 9 height 9
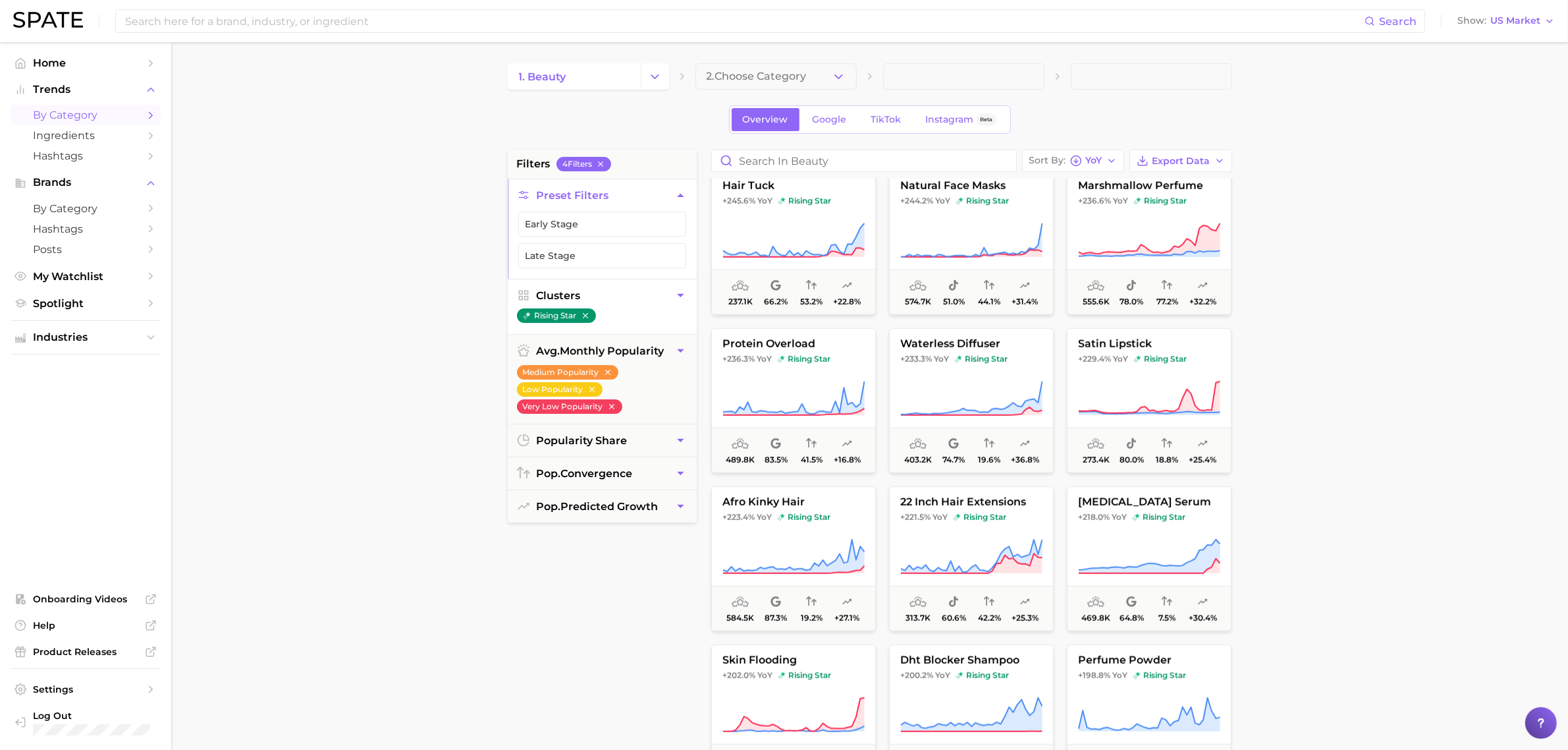
scroll to position [1437, 0]
click at [1025, 363] on span "+233.3% YoY rising star" at bounding box center [971, 357] width 163 height 10
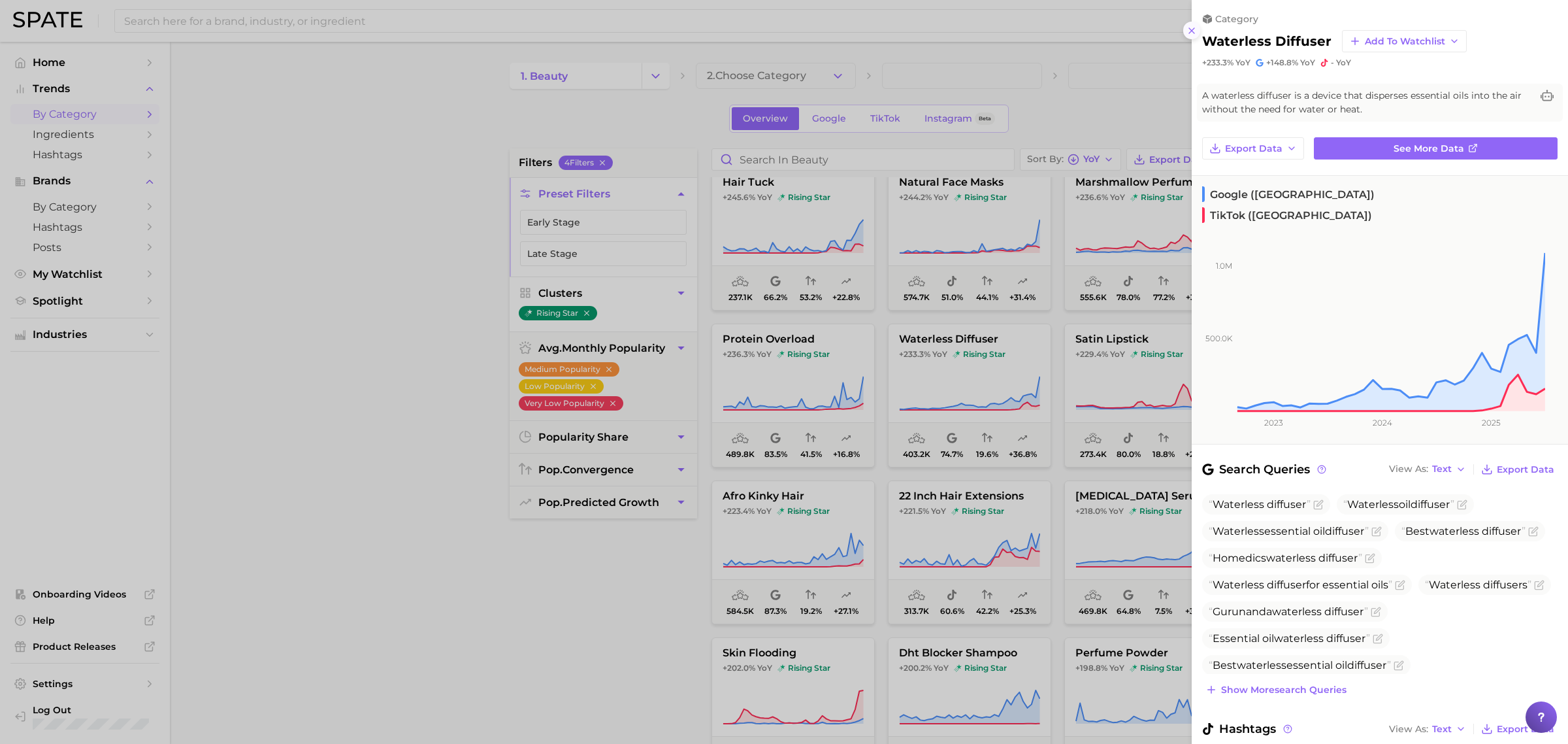
click at [1195, 31] on icon at bounding box center [1192, 30] width 10 height 10
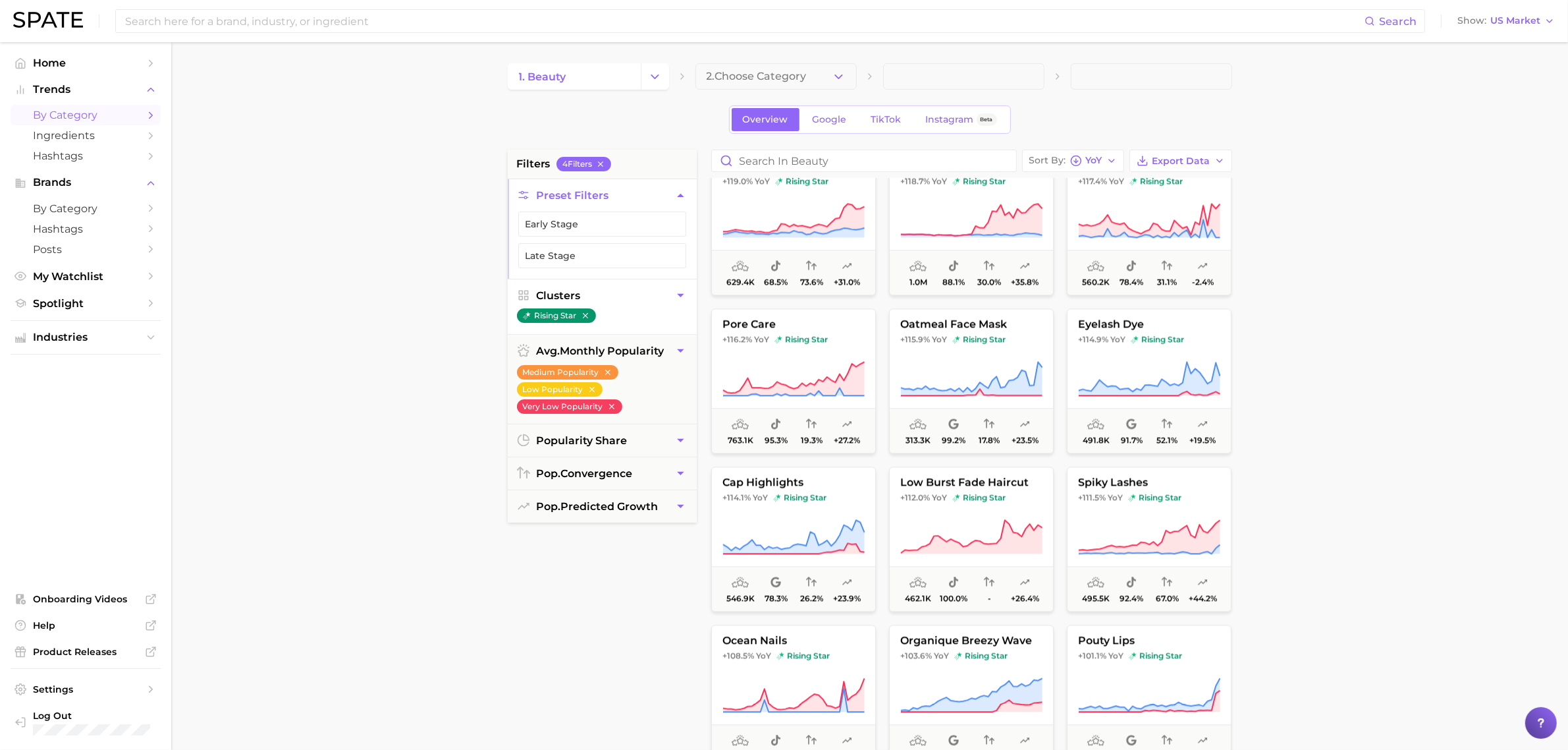
scroll to position [3833, 0]
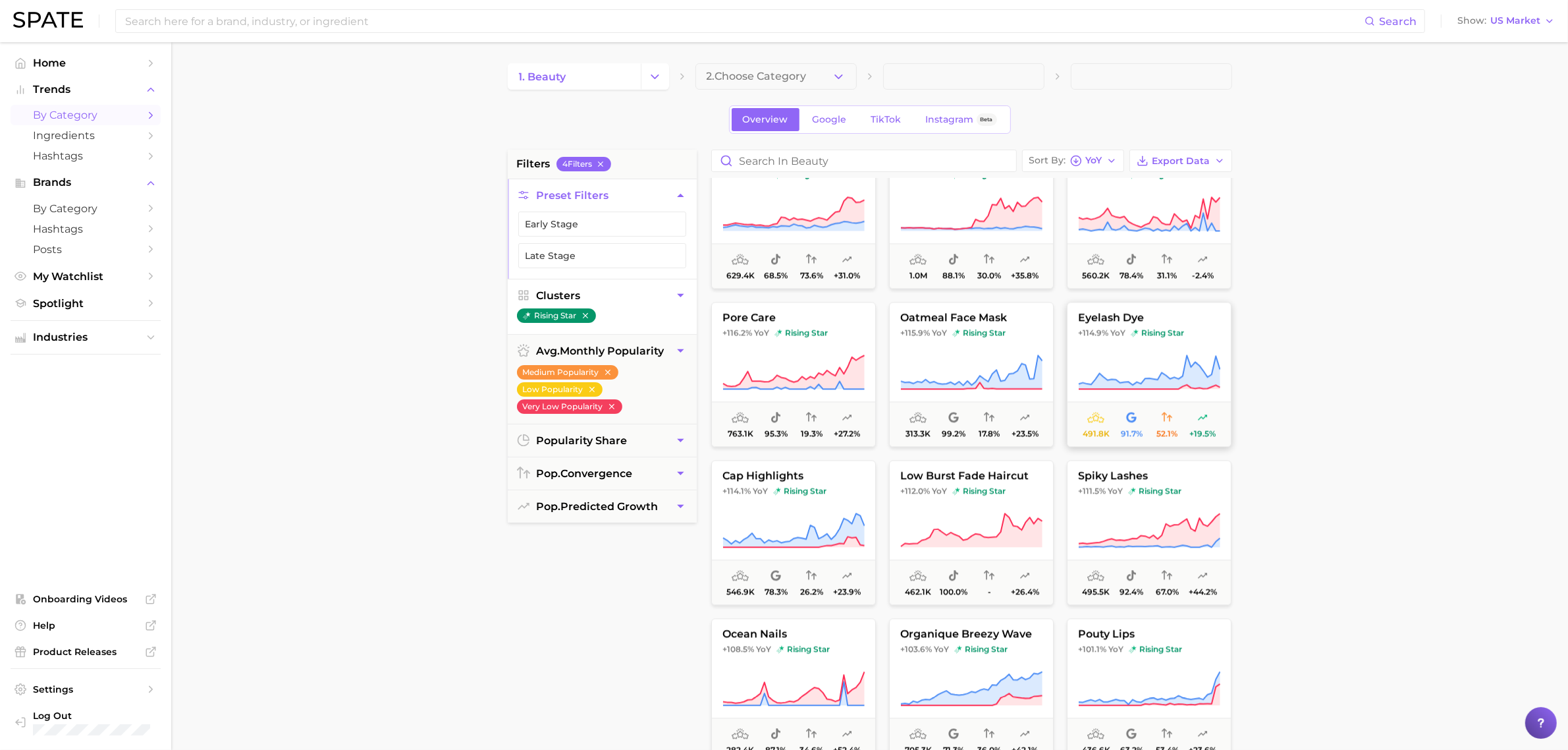
click at [1122, 343] on button "eyelash dye +114.9% YoY rising star 491.8k 91.7% 52.1% +19.5%" at bounding box center [1149, 374] width 165 height 145
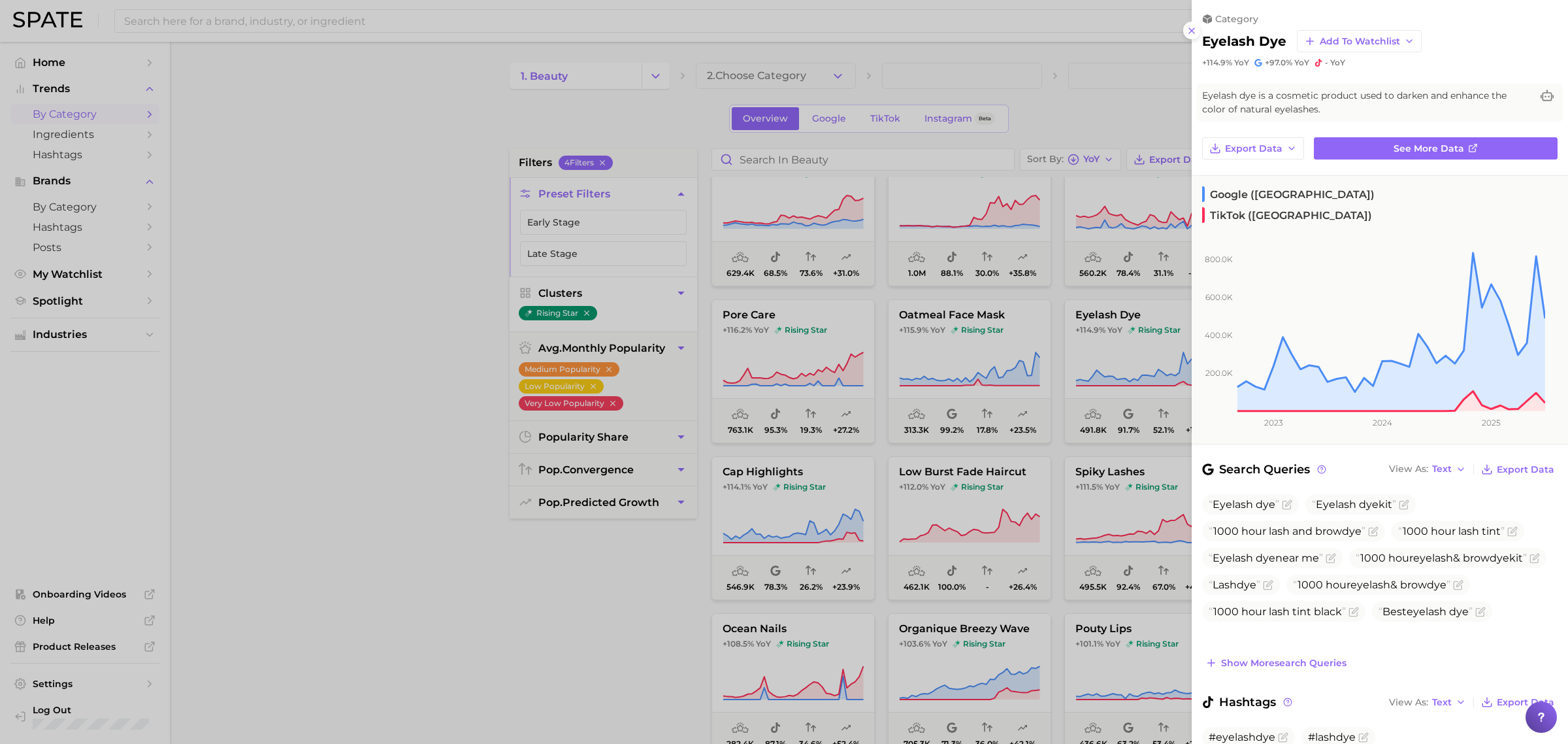
click at [321, 144] on div at bounding box center [784, 372] width 1568 height 744
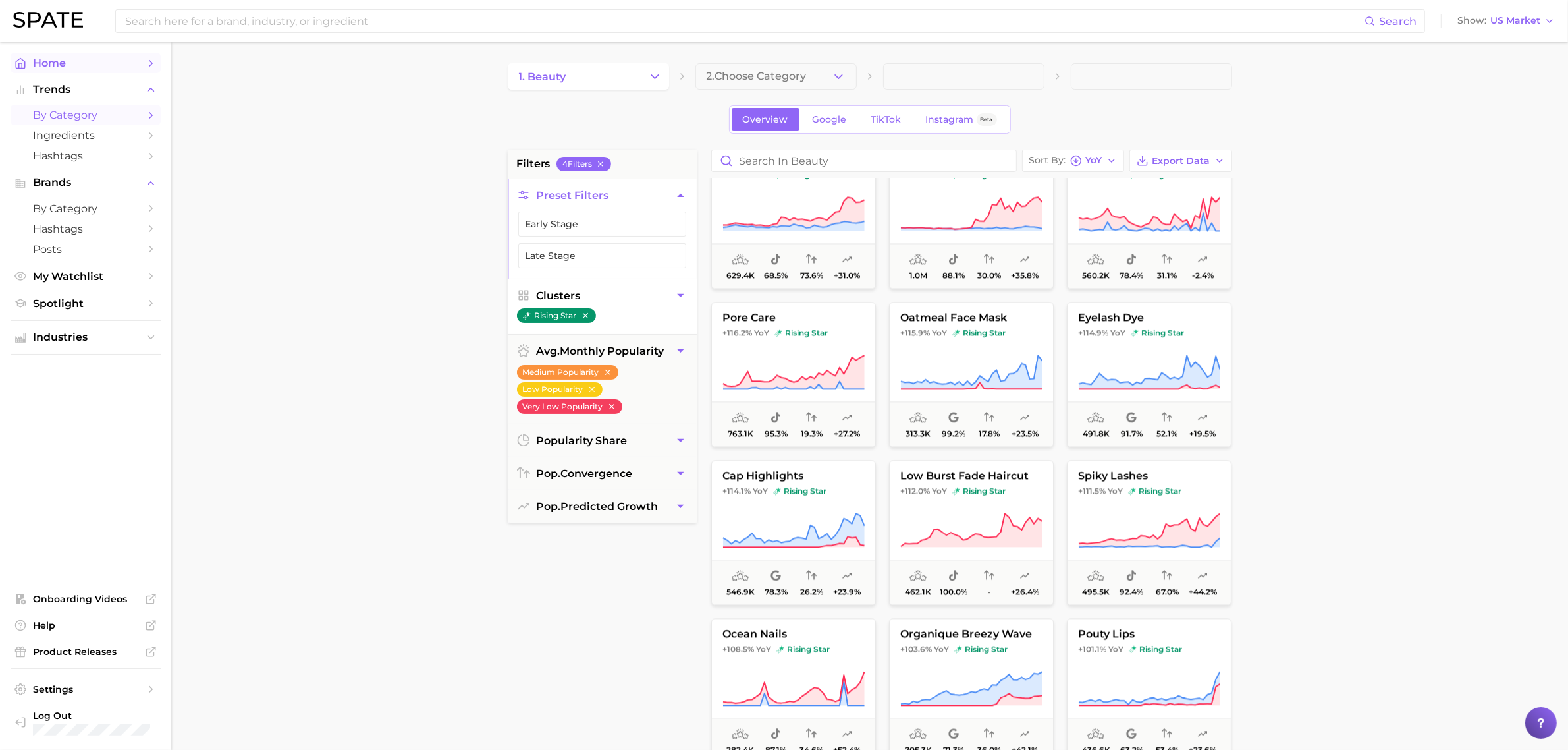
click at [53, 70] on link "Home" at bounding box center [85, 63] width 150 height 20
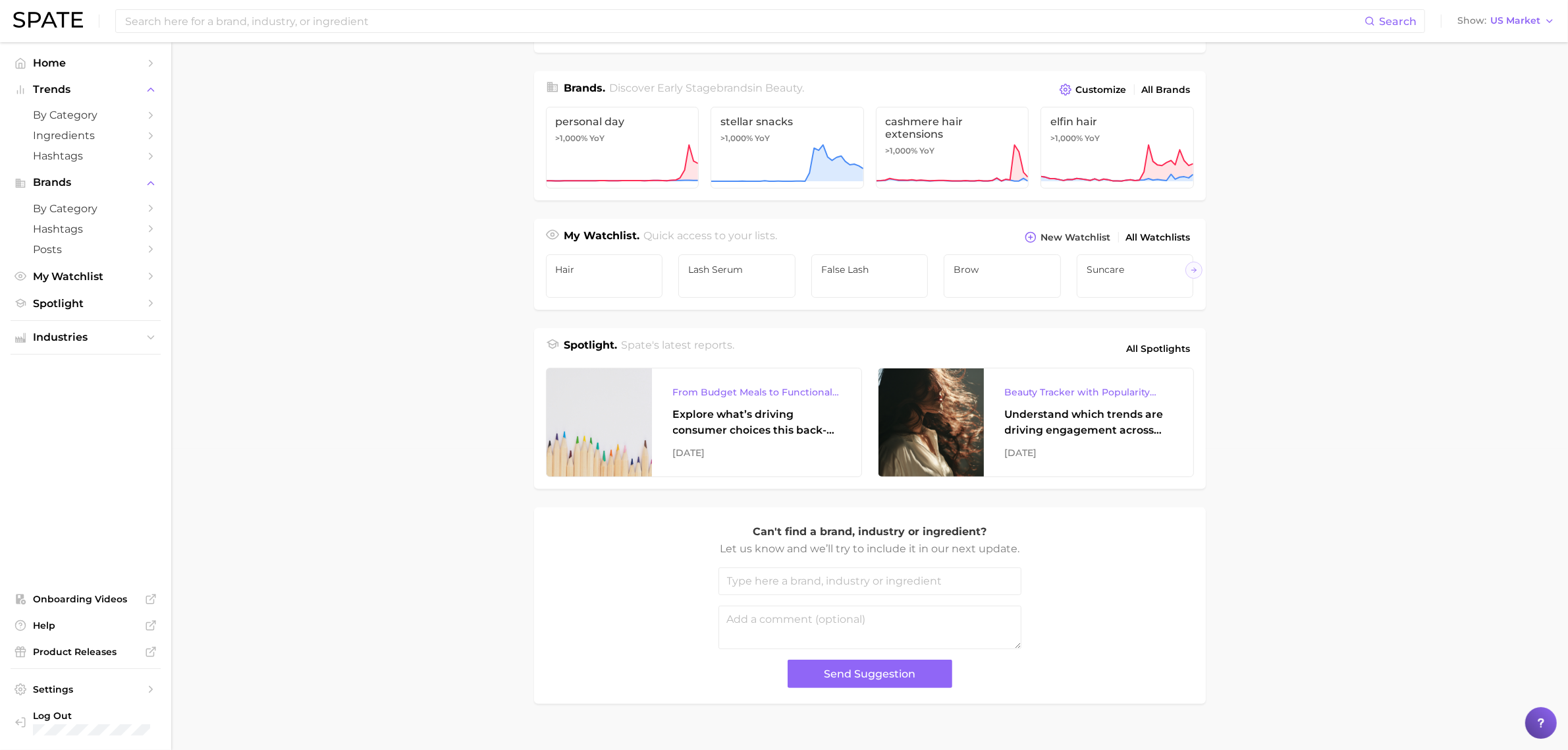
scroll to position [333, 0]
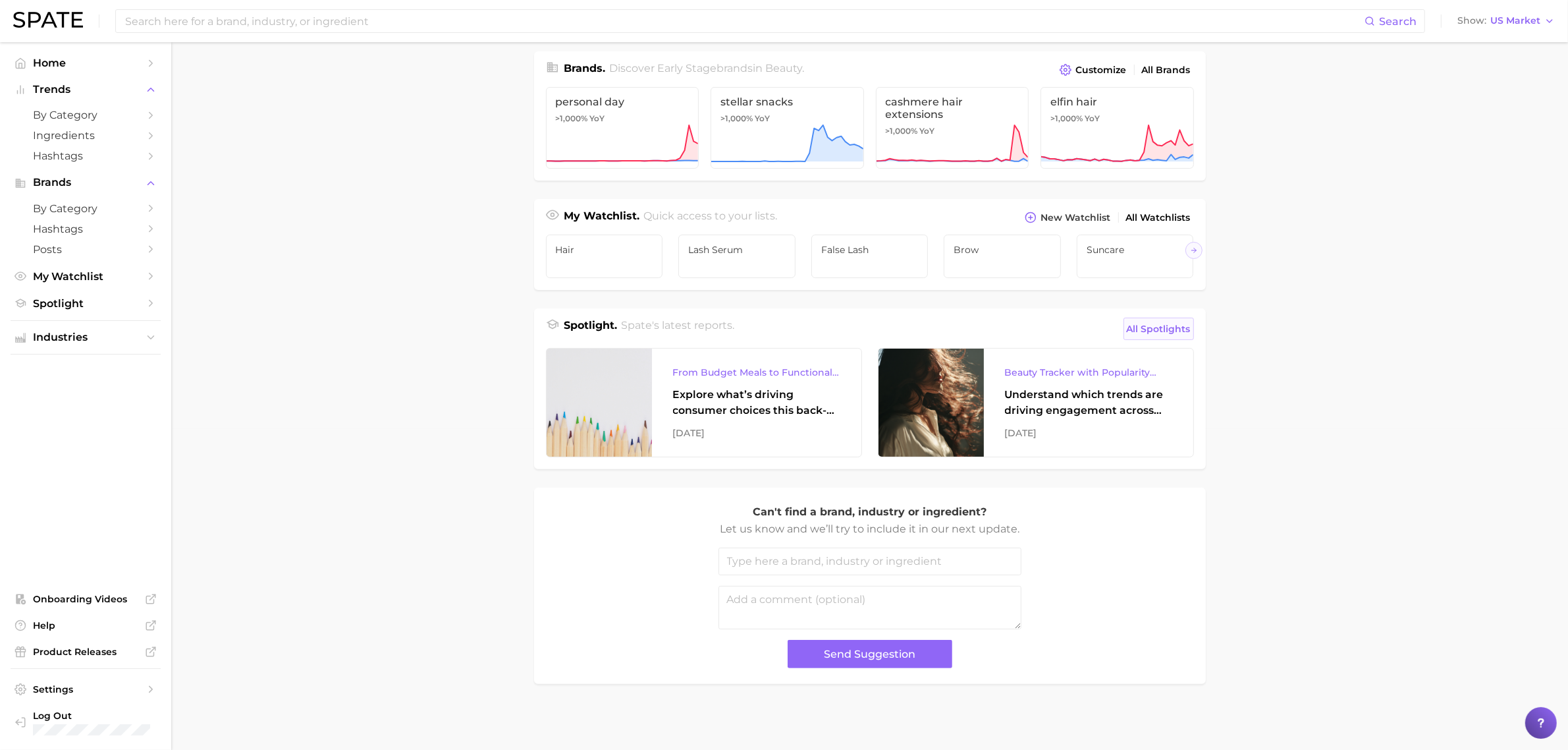
click at [1153, 337] on link "All Spotlights" at bounding box center [1159, 328] width 71 height 23
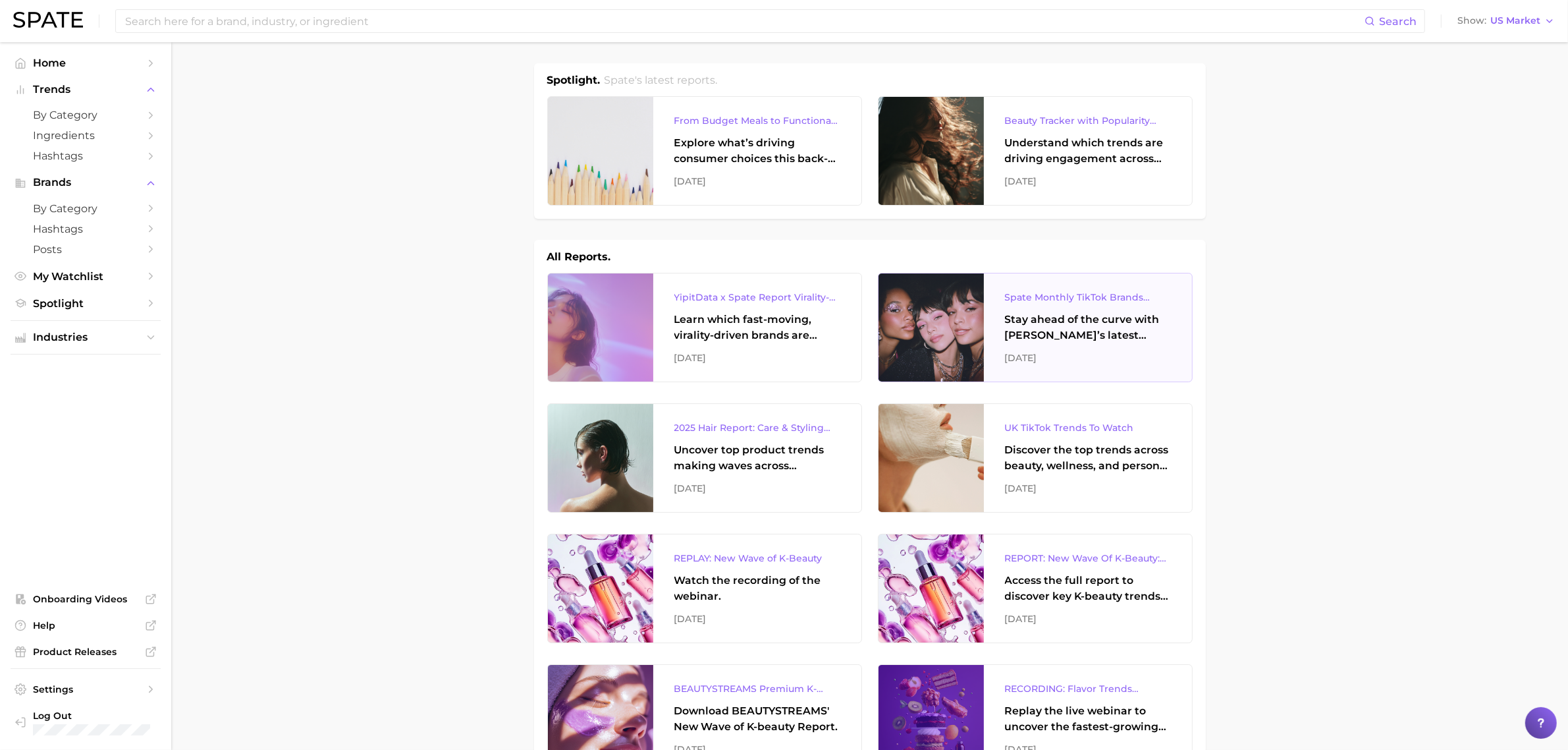
click at [1110, 320] on div "Stay ahead of the curve with [PERSON_NAME]’s latest monthly tracker, spotlighti…" at bounding box center [1088, 327] width 166 height 31
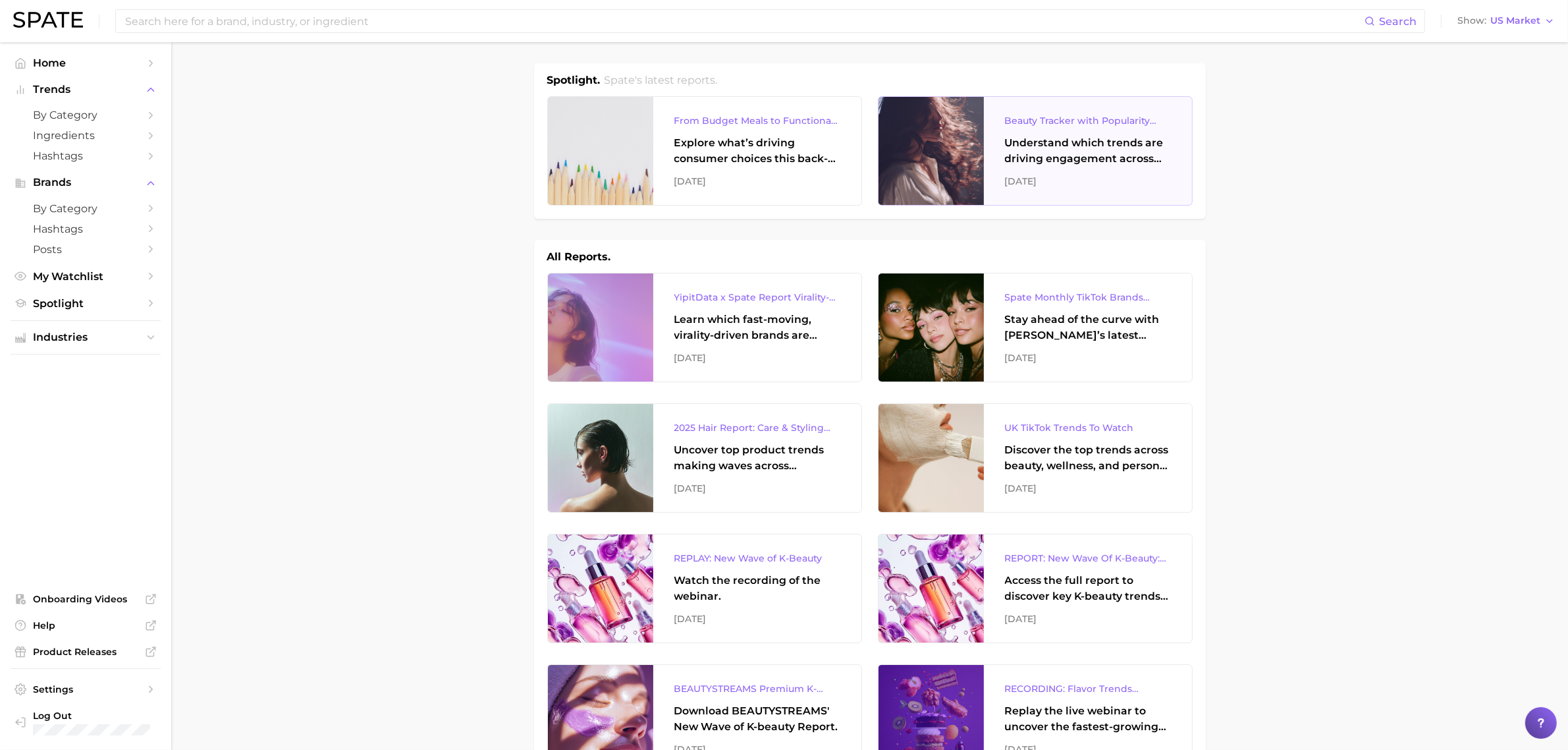
click at [1082, 144] on div "Understand which trends are driving engagement across platforms in the skin, ha…" at bounding box center [1088, 150] width 166 height 31
